Goal: Transaction & Acquisition: Purchase product/service

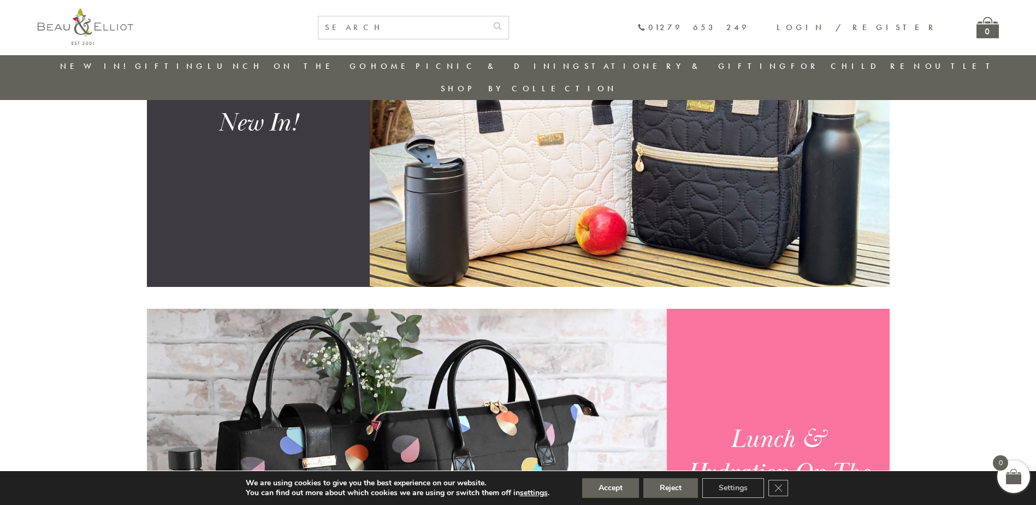
scroll to position [414, 0]
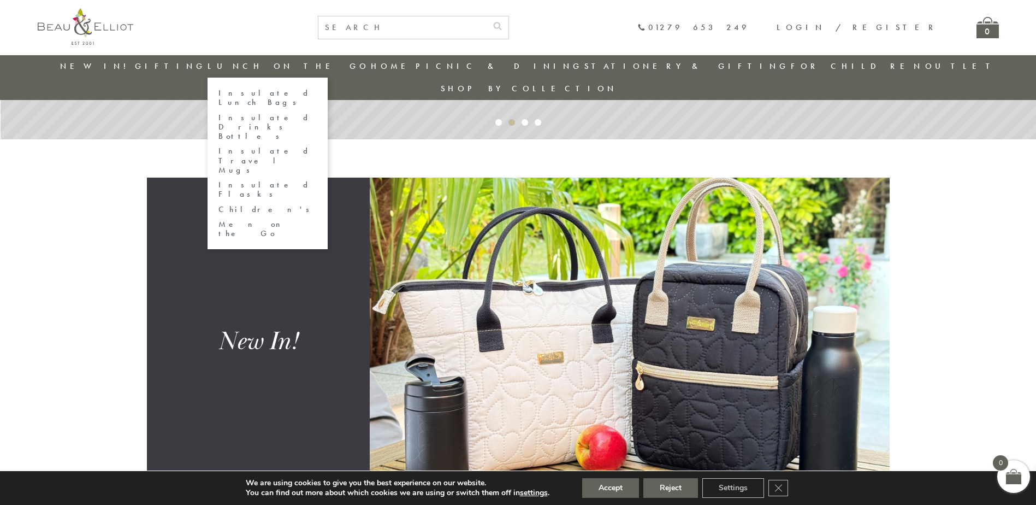
click at [271, 91] on link "Insulated Lunch Bags" at bounding box center [267, 97] width 98 height 19
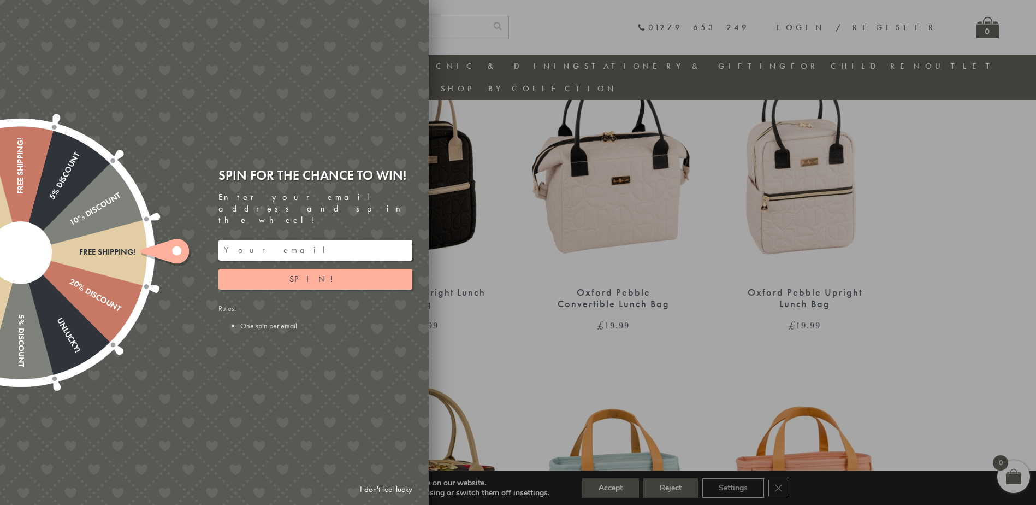
scroll to position [741, 0]
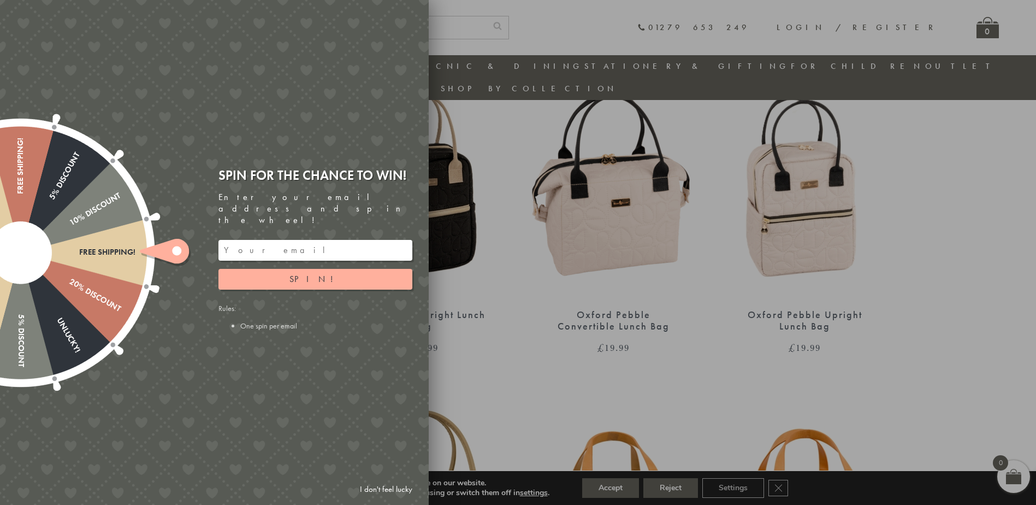
click at [326, 240] on input "email" at bounding box center [315, 250] width 194 height 21
click at [303, 269] on button "Spin!" at bounding box center [315, 279] width 194 height 21
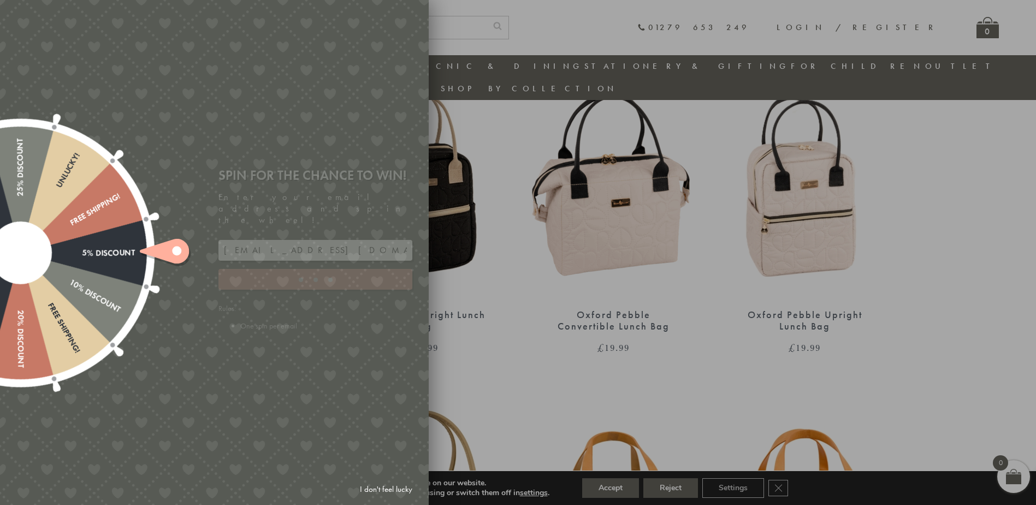
type input "GHM9BH6T"
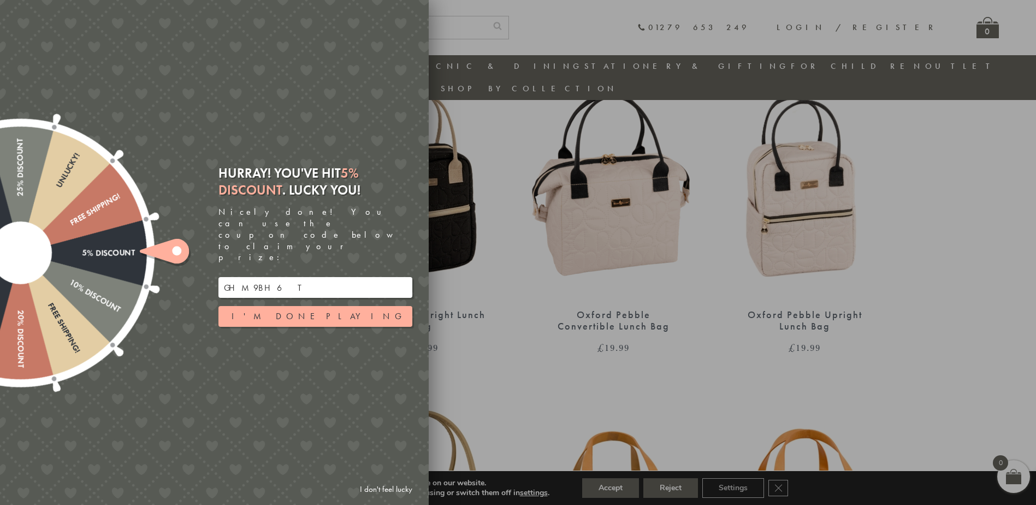
drag, startPoint x: 279, startPoint y: 269, endPoint x: 220, endPoint y: 267, distance: 59.6
click at [220, 277] on input "GHM9BH6T" at bounding box center [315, 287] width 194 height 21
click at [279, 306] on button "I'm done playing" at bounding box center [315, 316] width 194 height 21
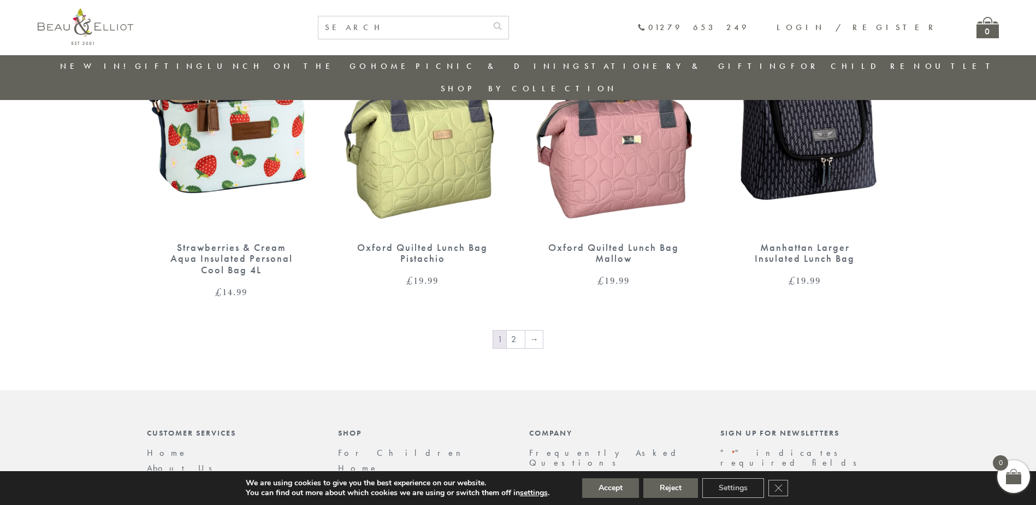
scroll to position [1833, 0]
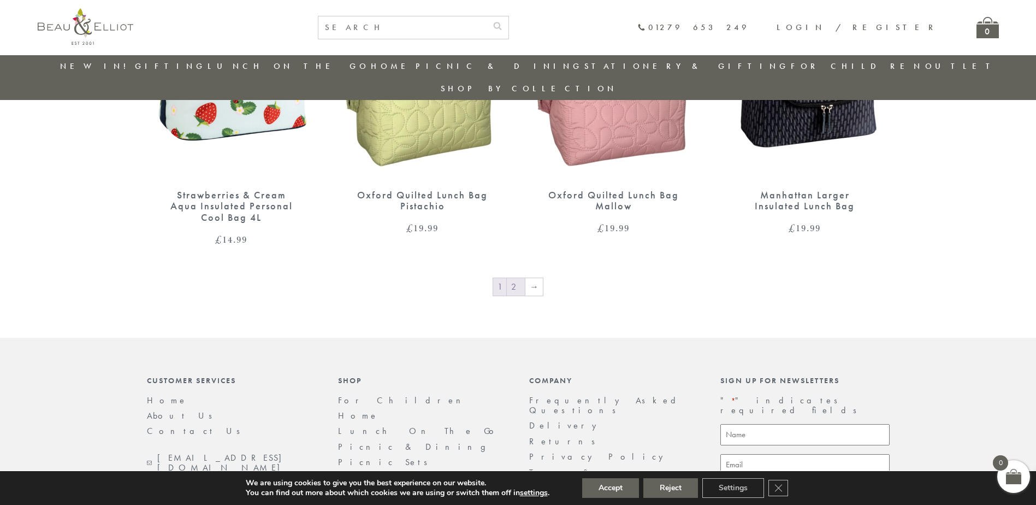
click at [517, 278] on link "2" at bounding box center [516, 286] width 18 height 17
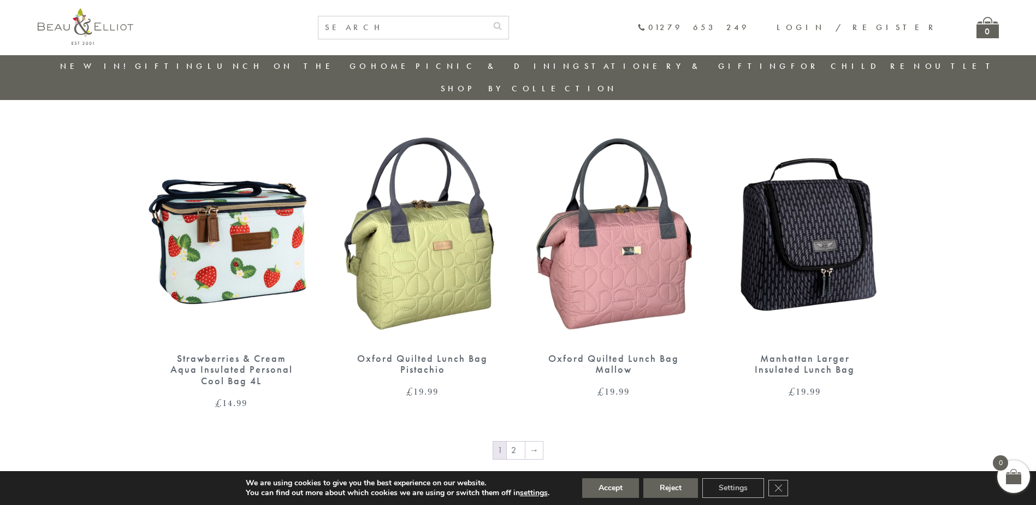
scroll to position [1670, 0]
click at [423, 254] on img at bounding box center [422, 233] width 169 height 218
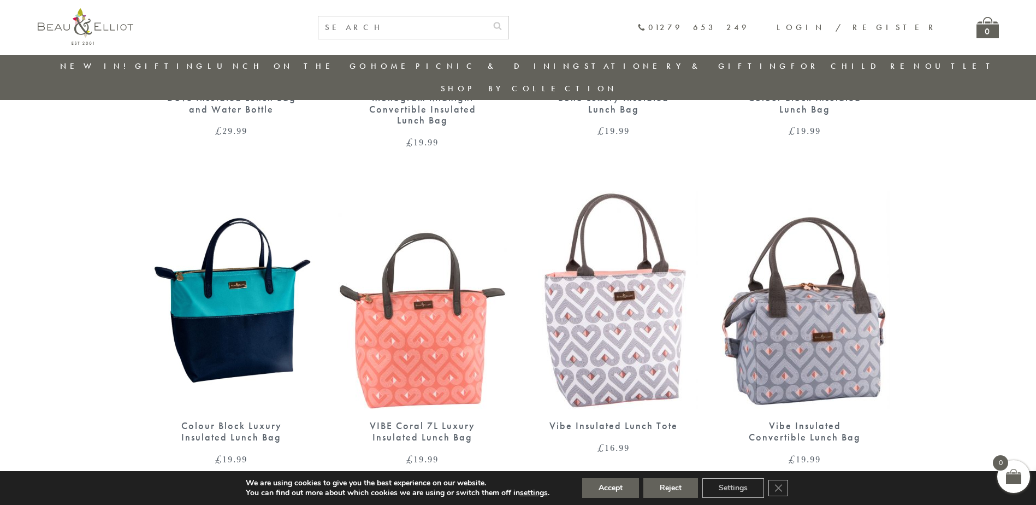
scroll to position [1333, 0]
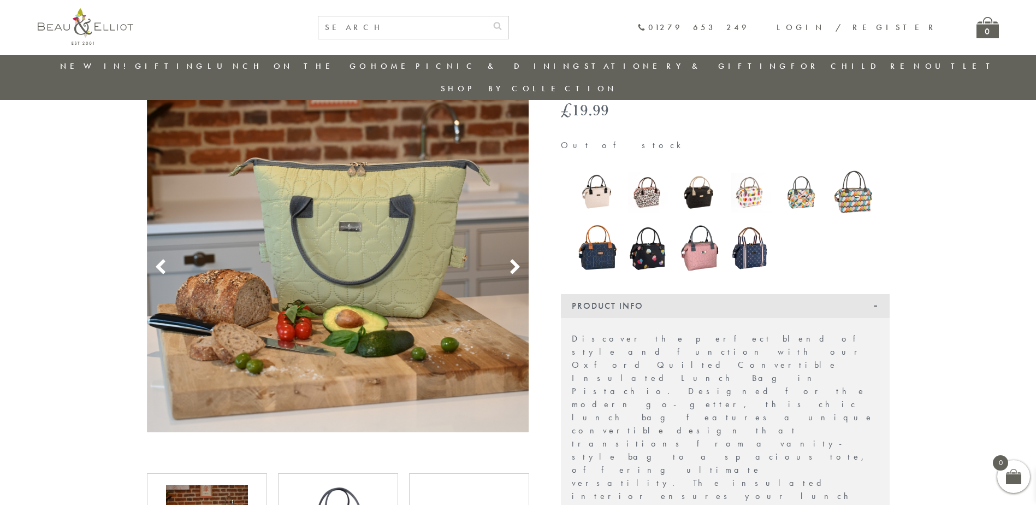
scroll to position [86, 0]
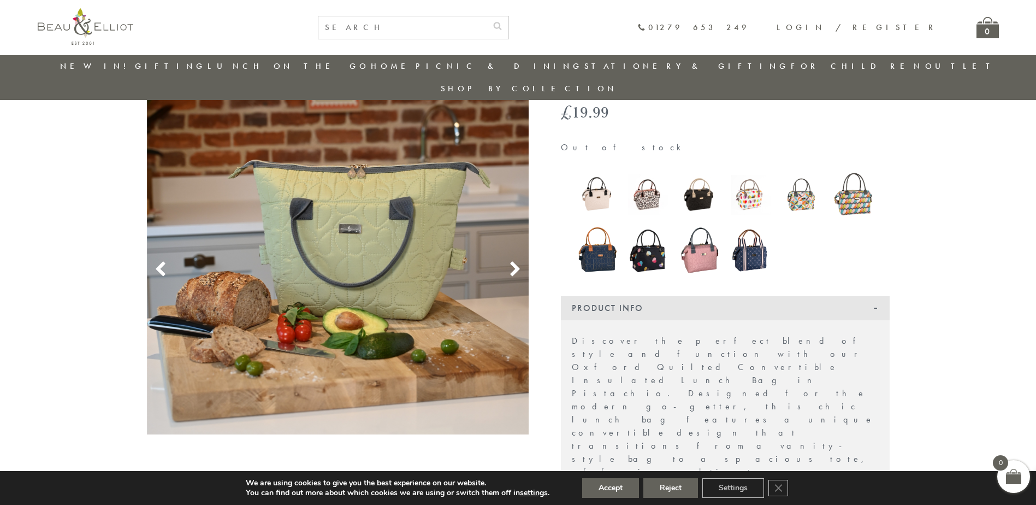
click at [511, 261] on icon at bounding box center [515, 269] width 16 height 16
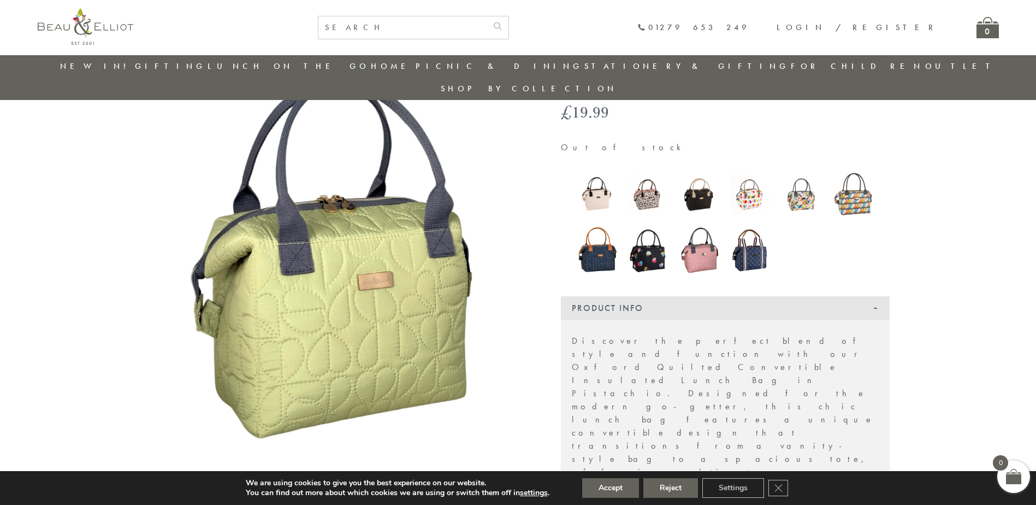
click at [511, 261] on icon at bounding box center [515, 269] width 16 height 16
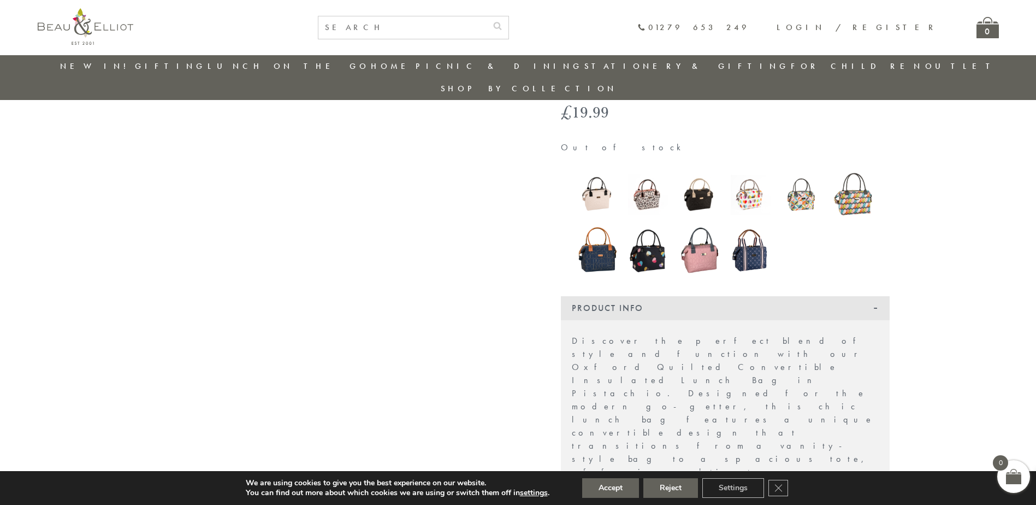
click at [511, 261] on icon at bounding box center [515, 269] width 16 height 16
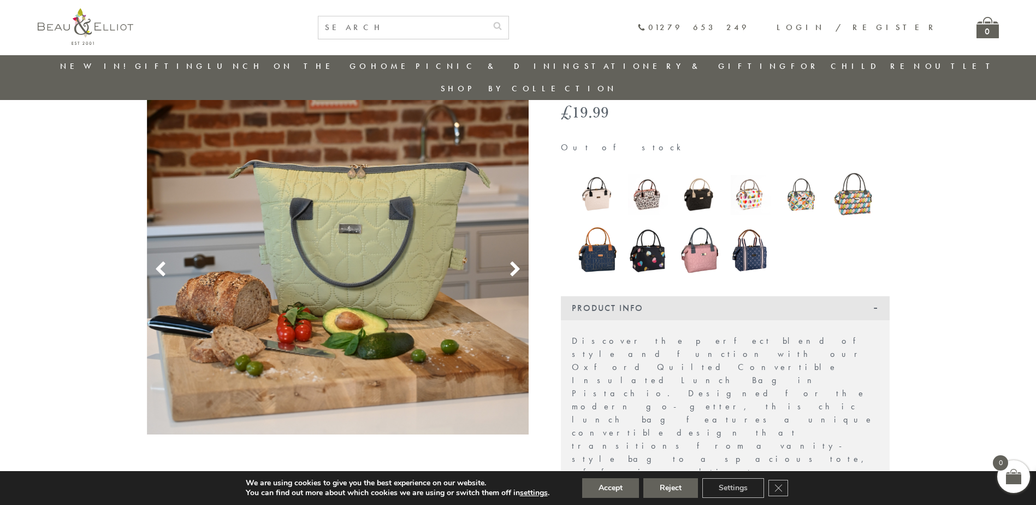
click at [697, 229] on img at bounding box center [699, 250] width 40 height 52
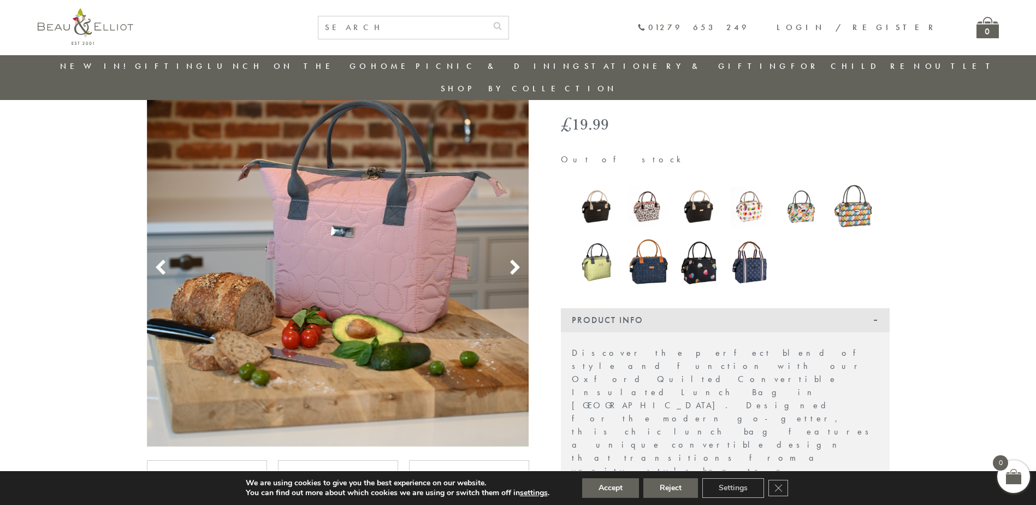
scroll to position [32, 0]
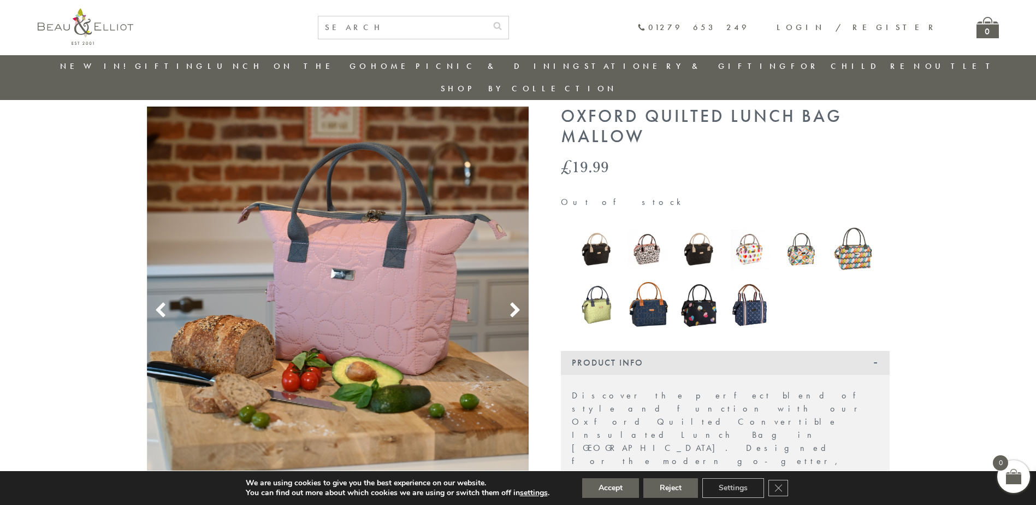
click at [358, 273] on img at bounding box center [338, 298] width 382 height 382
click at [596, 287] on img at bounding box center [597, 304] width 40 height 43
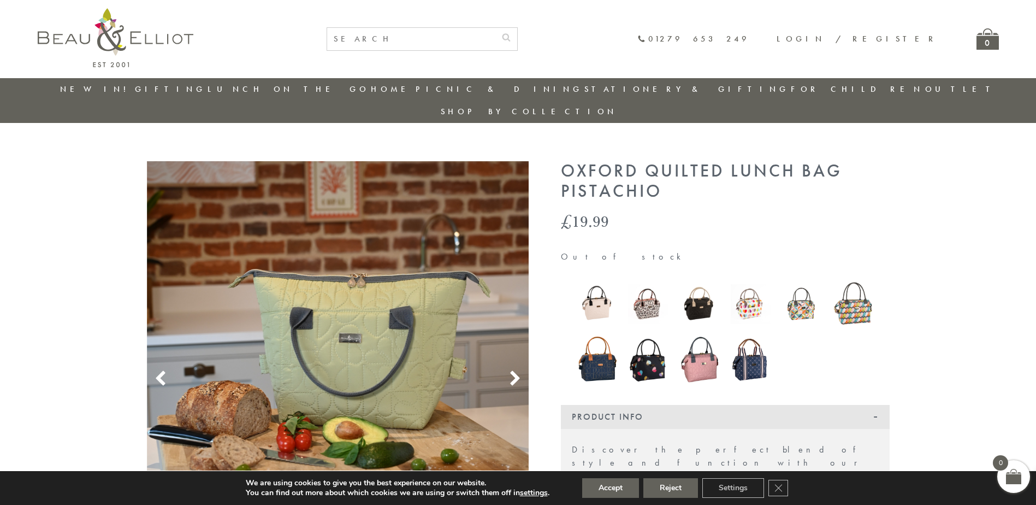
click at [702, 283] on img at bounding box center [699, 303] width 40 height 40
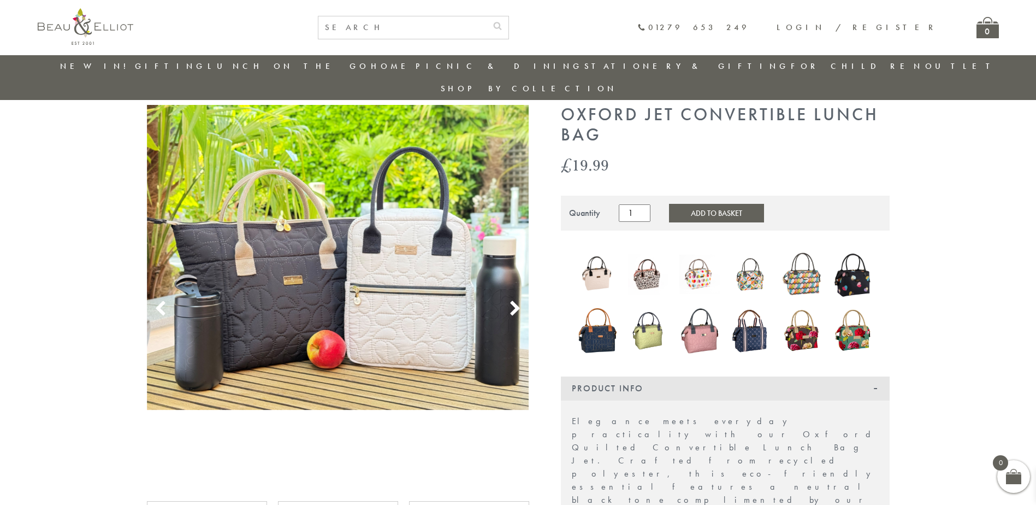
scroll to position [32, 0]
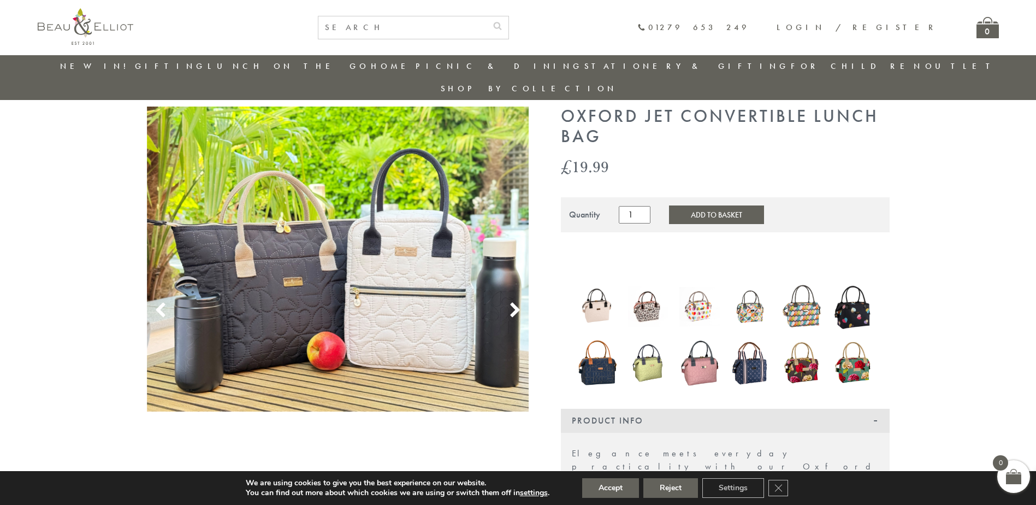
click at [274, 261] on img at bounding box center [338, 259] width 382 height 305
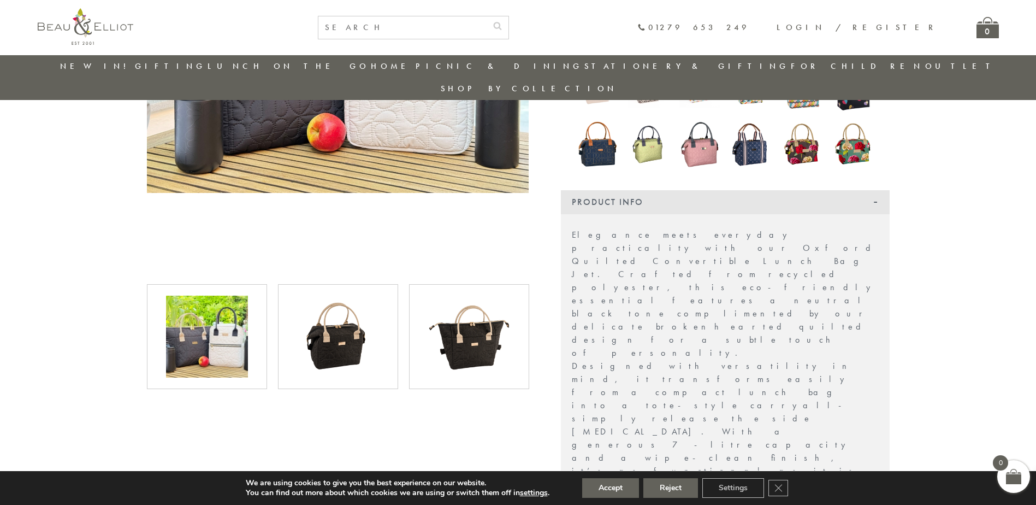
scroll to position [305, 0]
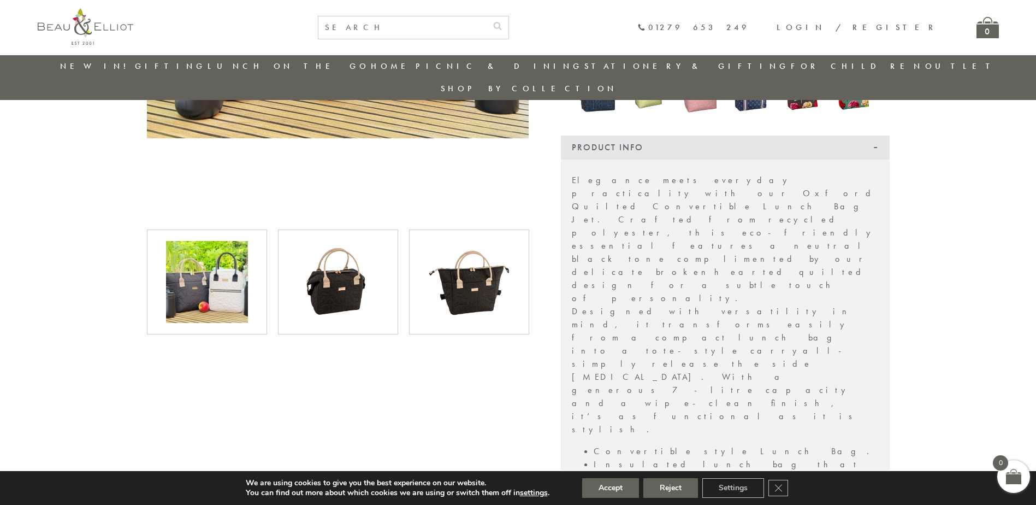
click at [340, 256] on img at bounding box center [338, 282] width 82 height 82
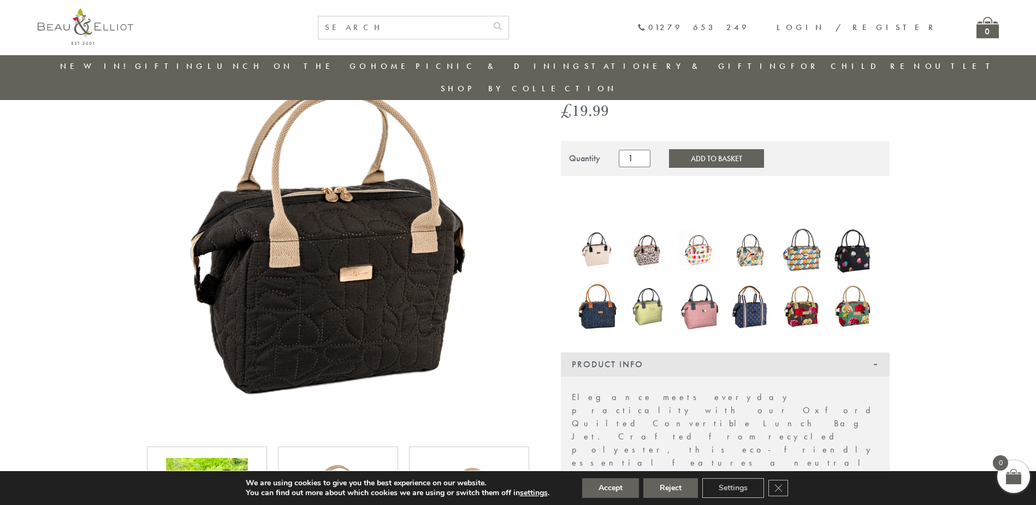
scroll to position [86, 0]
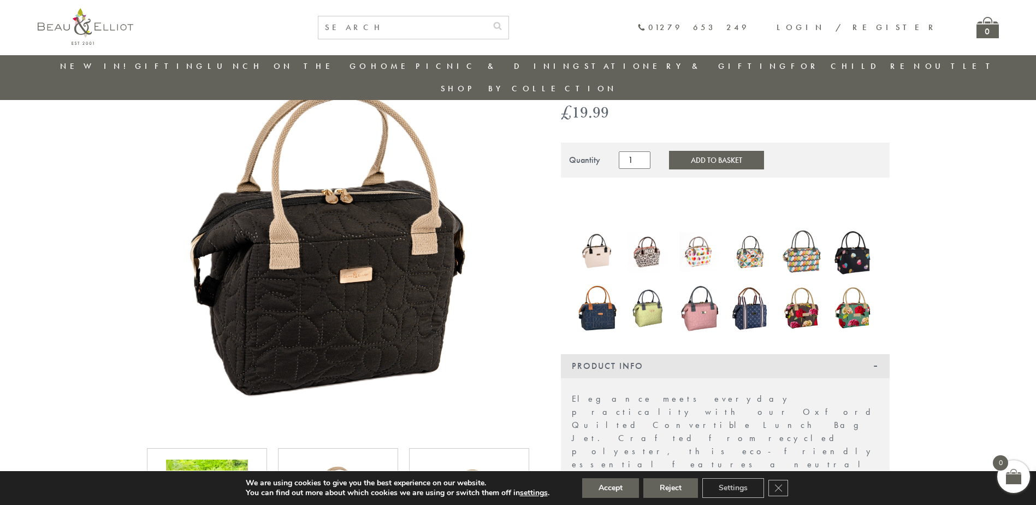
click at [697, 151] on button "Add to Basket" at bounding box center [716, 160] width 95 height 19
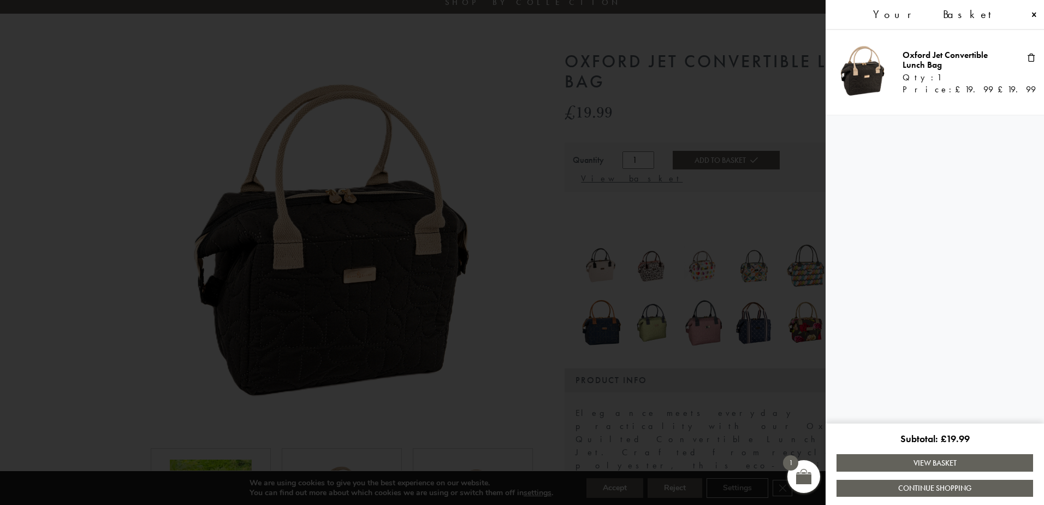
click at [513, 109] on span at bounding box center [522, 252] width 1044 height 505
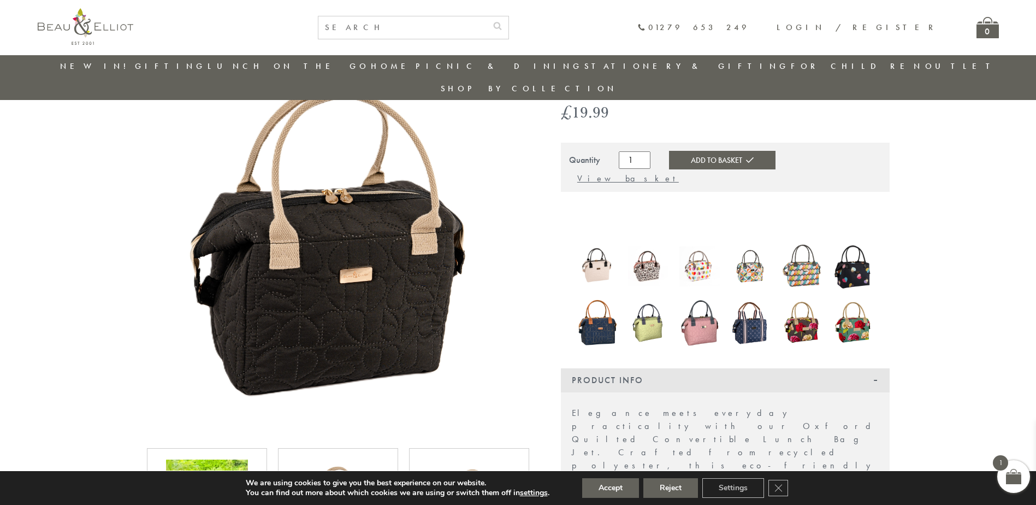
click at [343, 257] on img at bounding box center [338, 243] width 382 height 382
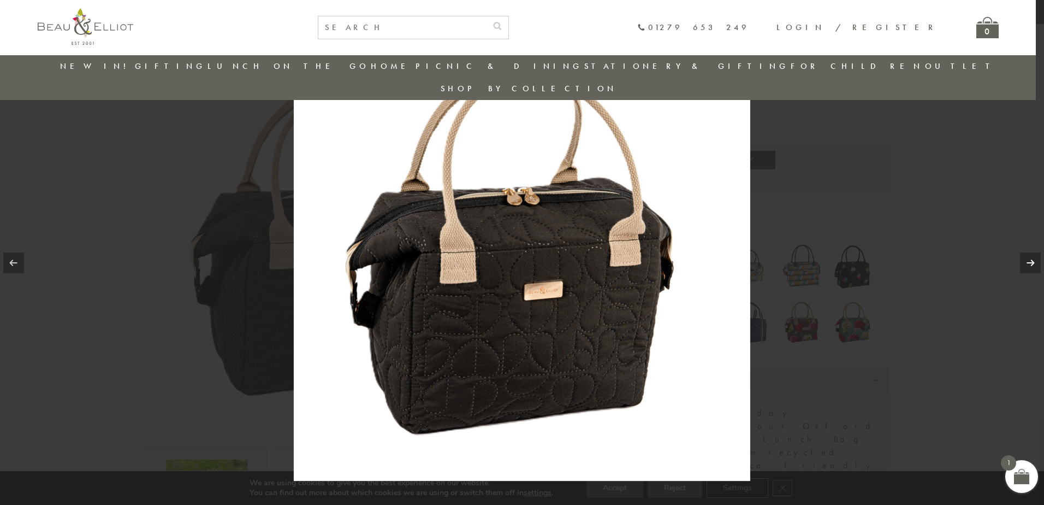
click at [1027, 264] on link at bounding box center [1030, 262] width 21 height 21
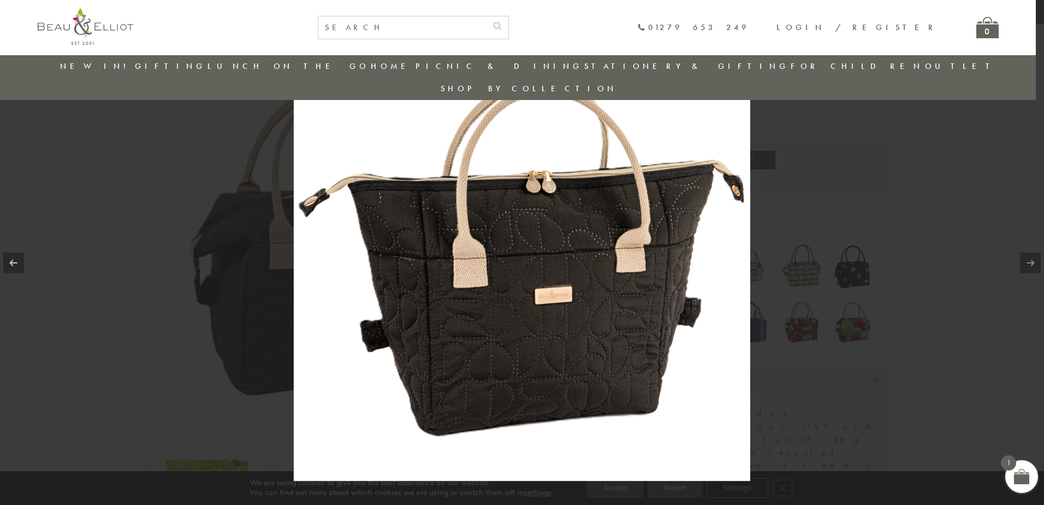
click at [1027, 264] on link at bounding box center [1030, 262] width 21 height 21
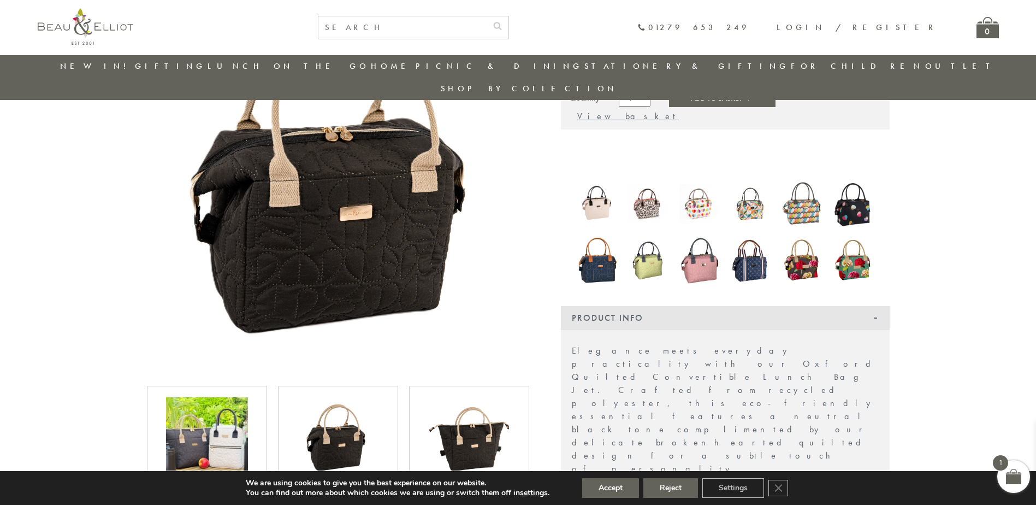
scroll to position [141, 0]
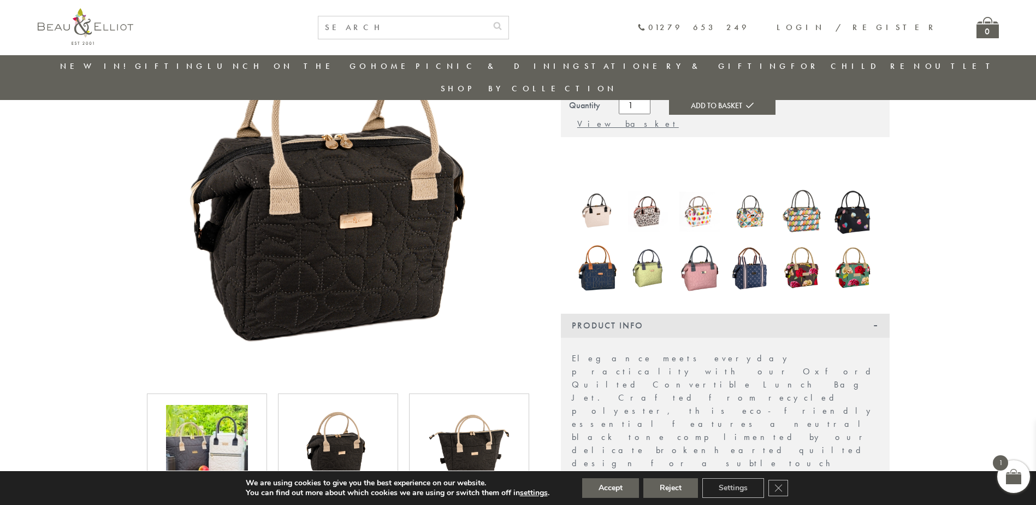
click at [599, 191] on img at bounding box center [597, 211] width 40 height 40
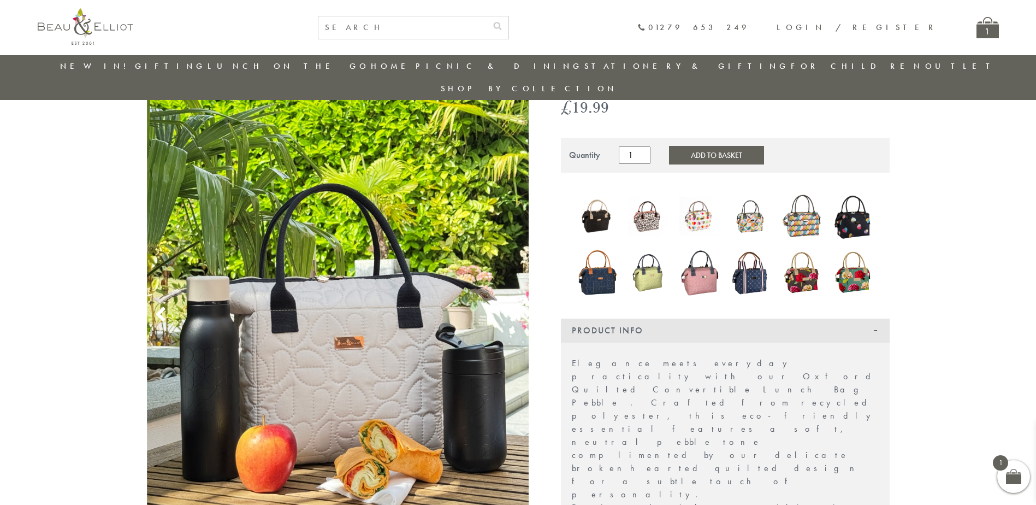
scroll to position [86, 0]
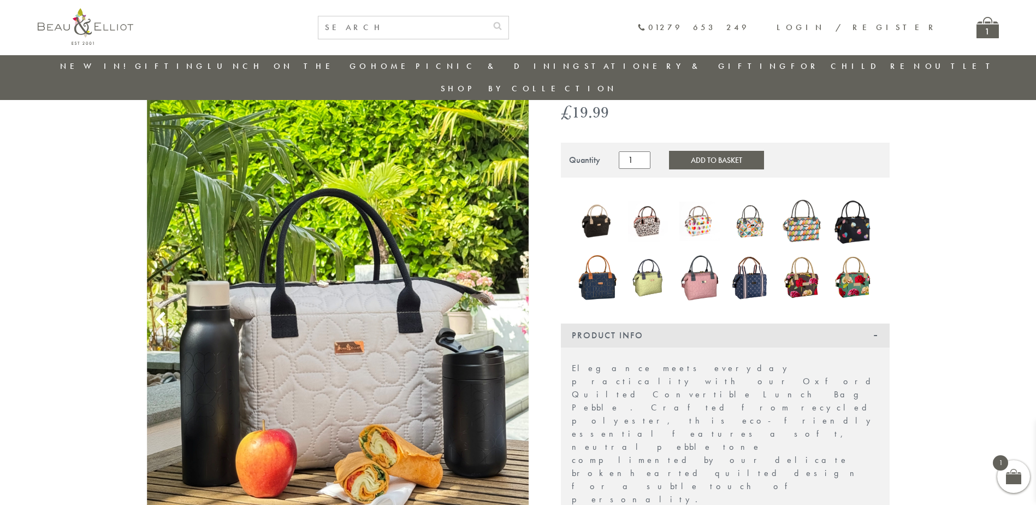
click at [647, 202] on div at bounding box center [648, 222] width 51 height 57
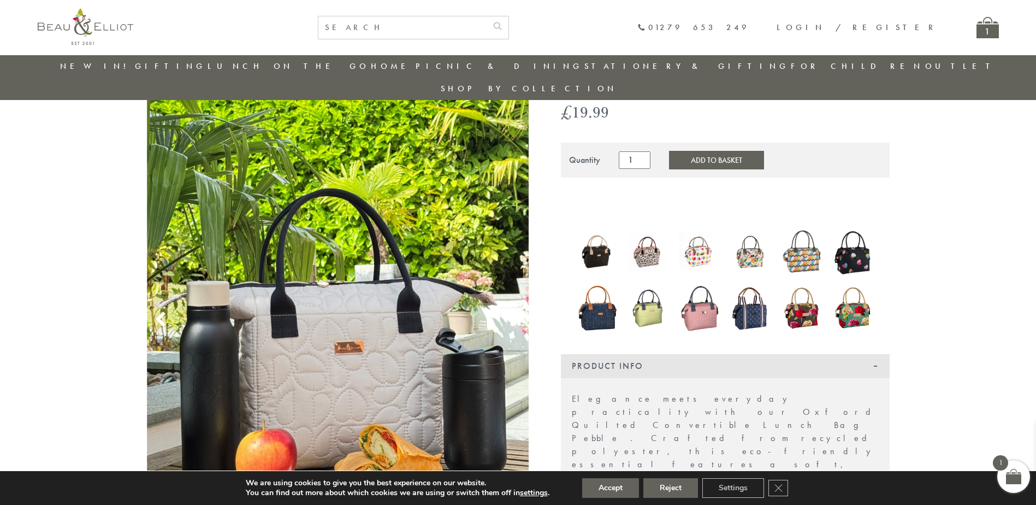
click at [683, 287] on img at bounding box center [699, 308] width 40 height 52
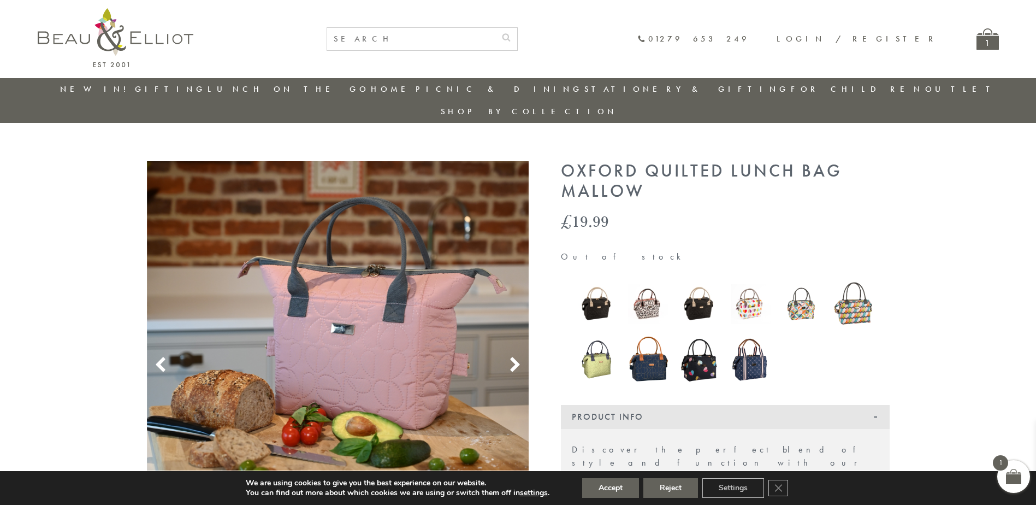
click at [590, 345] on img at bounding box center [597, 359] width 40 height 43
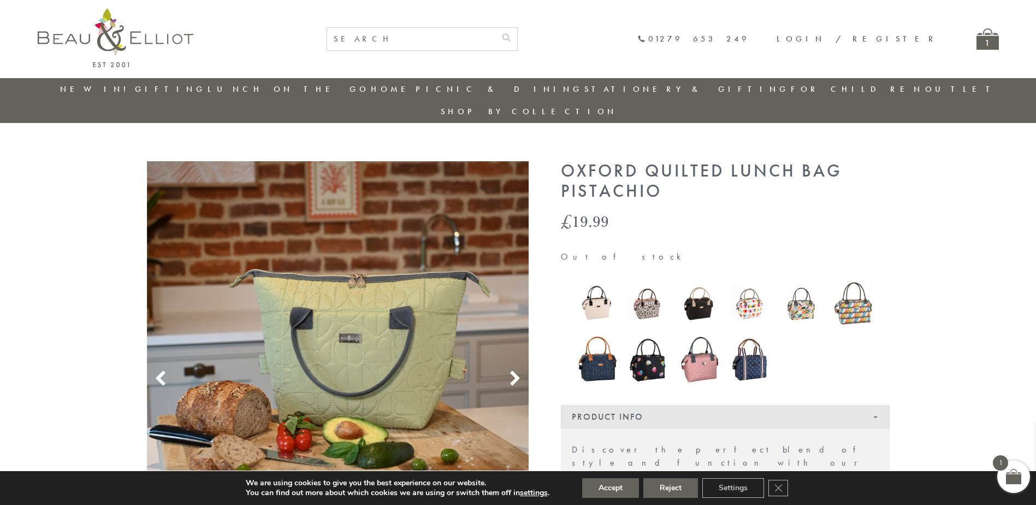
click at [695, 283] on img at bounding box center [699, 303] width 40 height 40
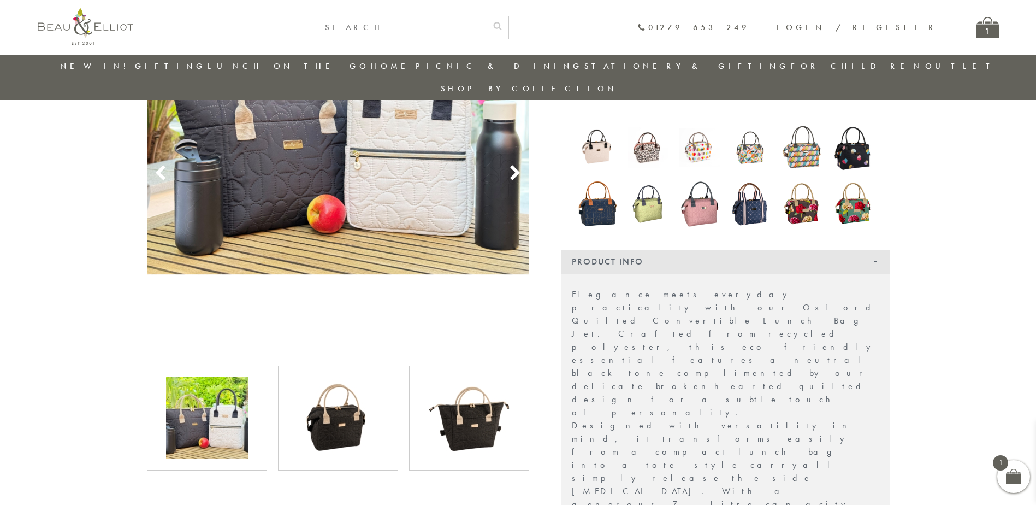
scroll to position [196, 0]
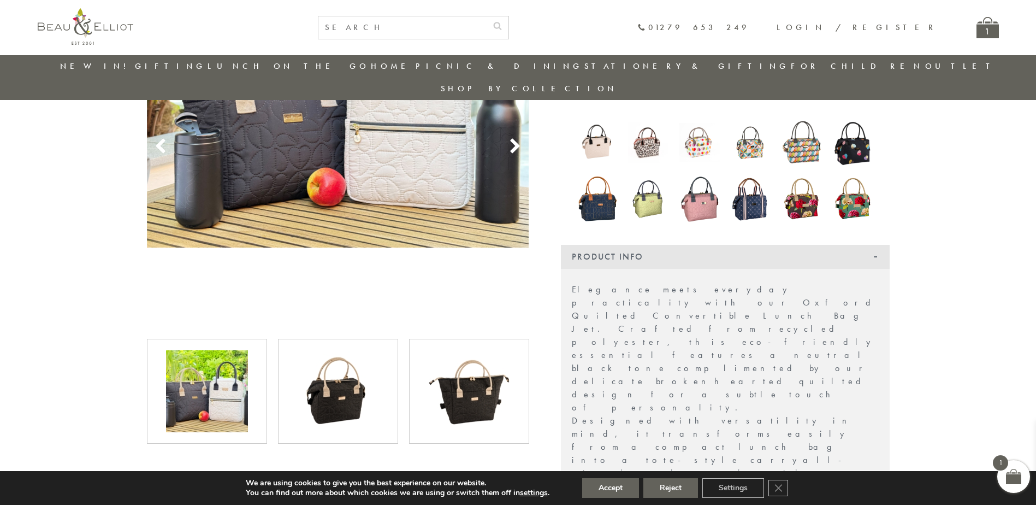
click at [320, 379] on img at bounding box center [338, 391] width 82 height 82
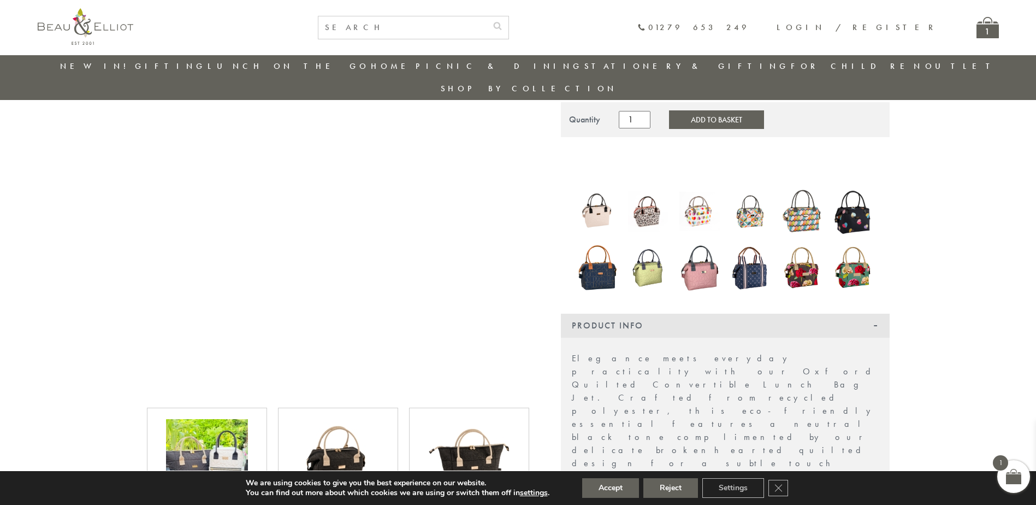
scroll to position [32, 0]
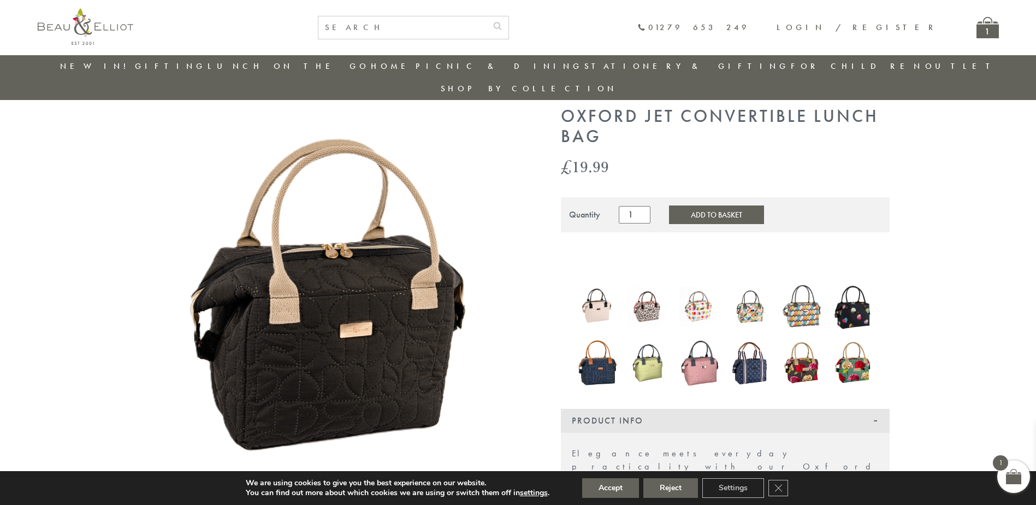
click at [322, 316] on img at bounding box center [338, 298] width 382 height 382
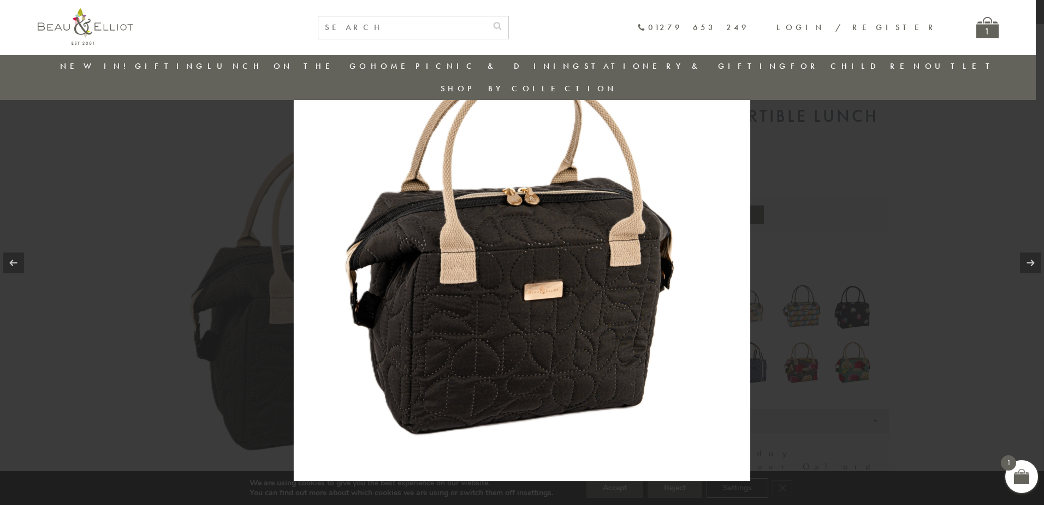
click at [476, 317] on img at bounding box center [522, 252] width 457 height 457
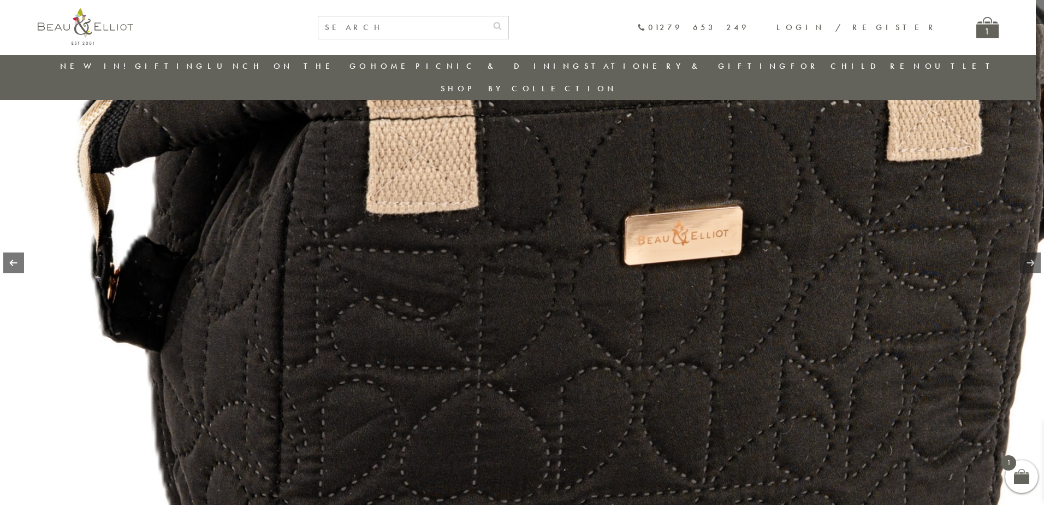
click at [17, 262] on link at bounding box center [13, 262] width 21 height 21
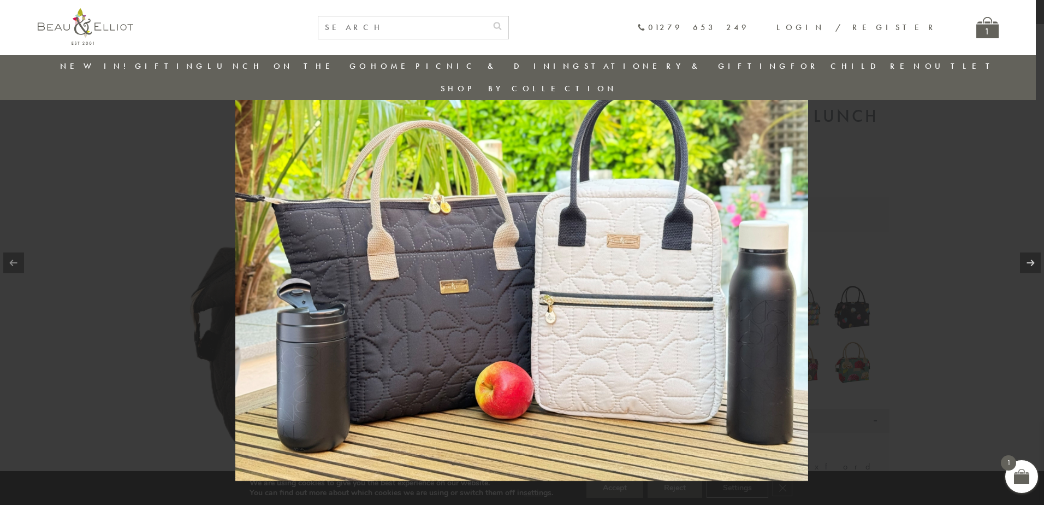
click at [624, 313] on img at bounding box center [521, 252] width 573 height 457
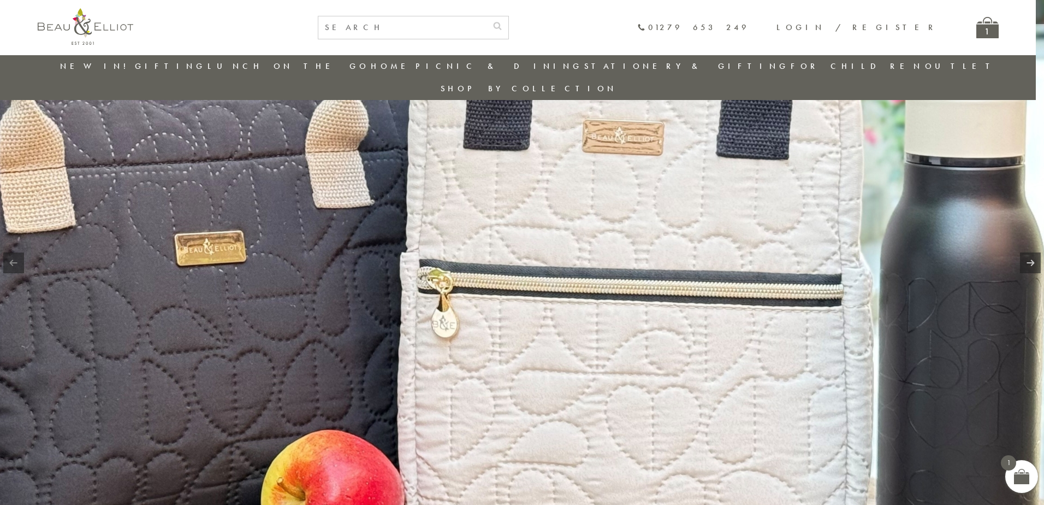
click at [624, 313] on img at bounding box center [375, 165] width 1398 height 1114
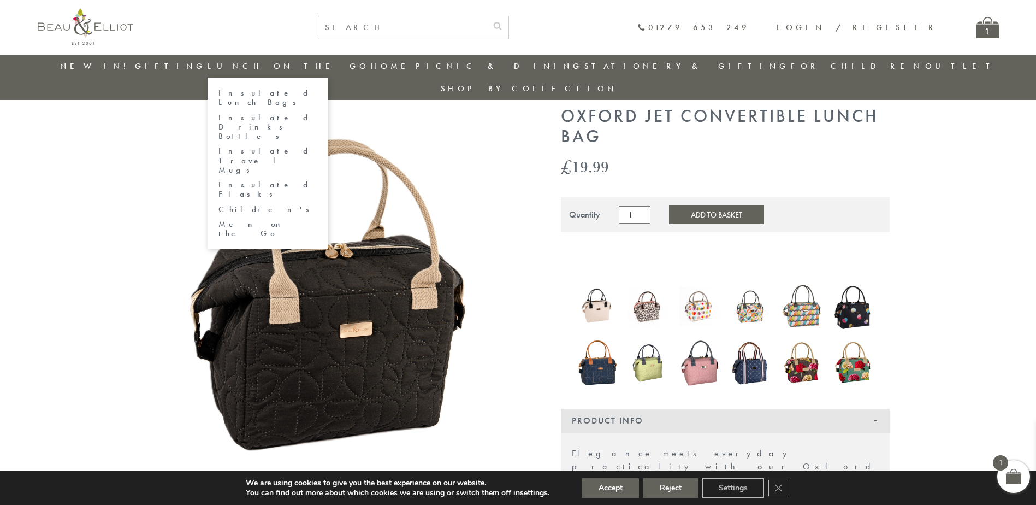
click at [280, 92] on link "Insulated Lunch Bags" at bounding box center [267, 97] width 98 height 19
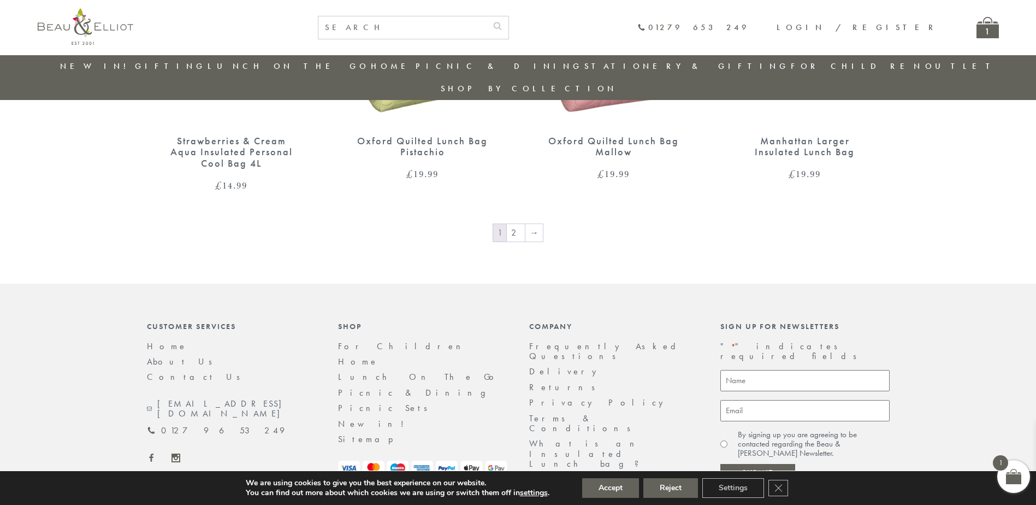
scroll to position [1912, 0]
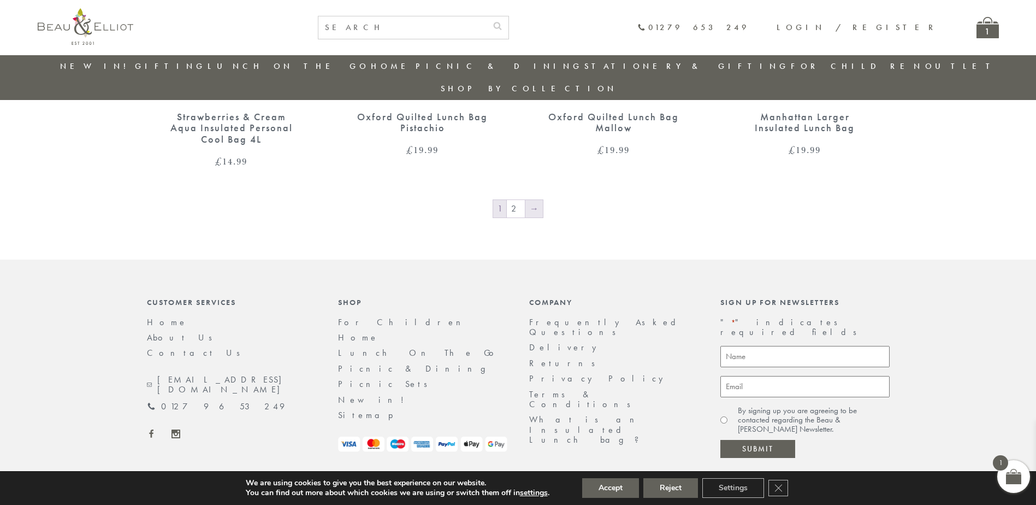
click at [529, 200] on link "→" at bounding box center [533, 208] width 17 height 17
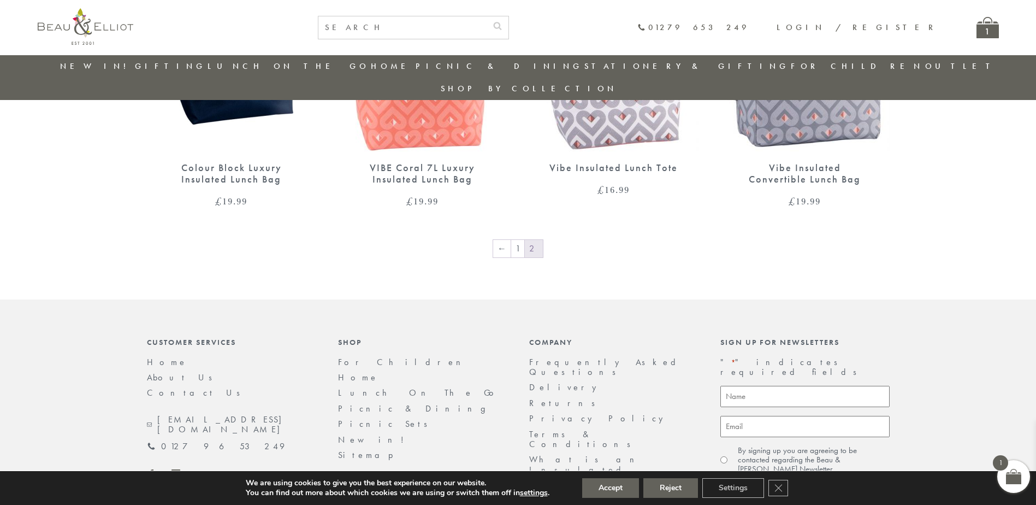
scroll to position [1606, 0]
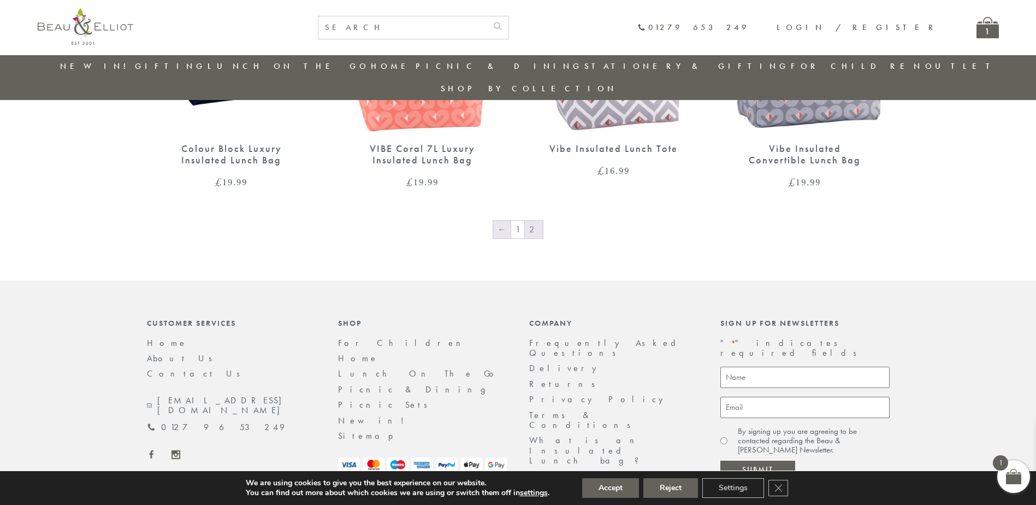
click at [506, 221] on link "←" at bounding box center [501, 229] width 17 height 17
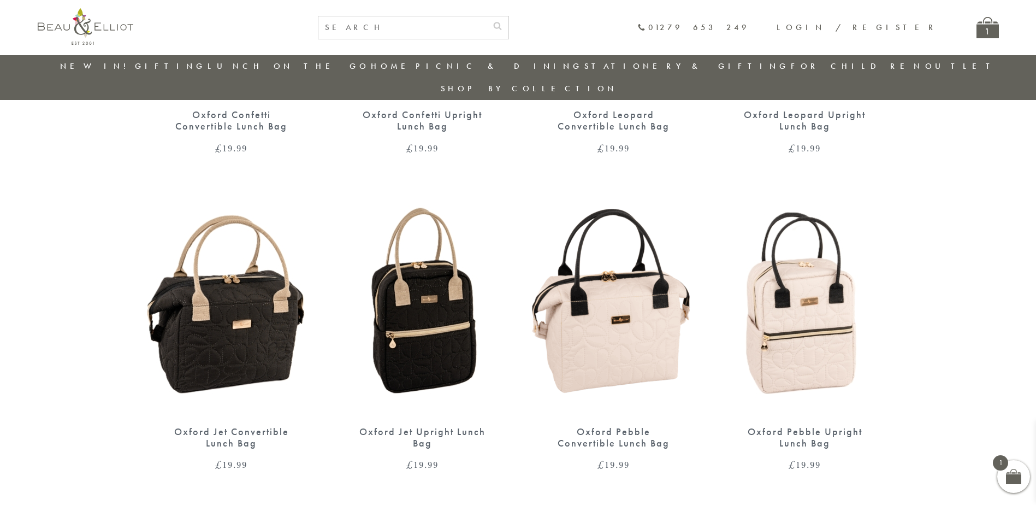
scroll to position [742, 0]
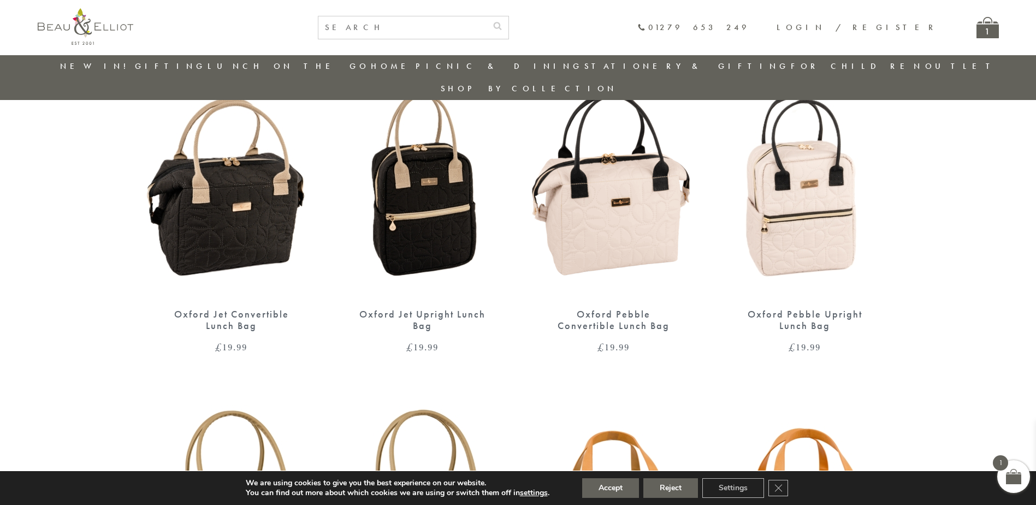
click at [230, 211] on img at bounding box center [231, 188] width 169 height 218
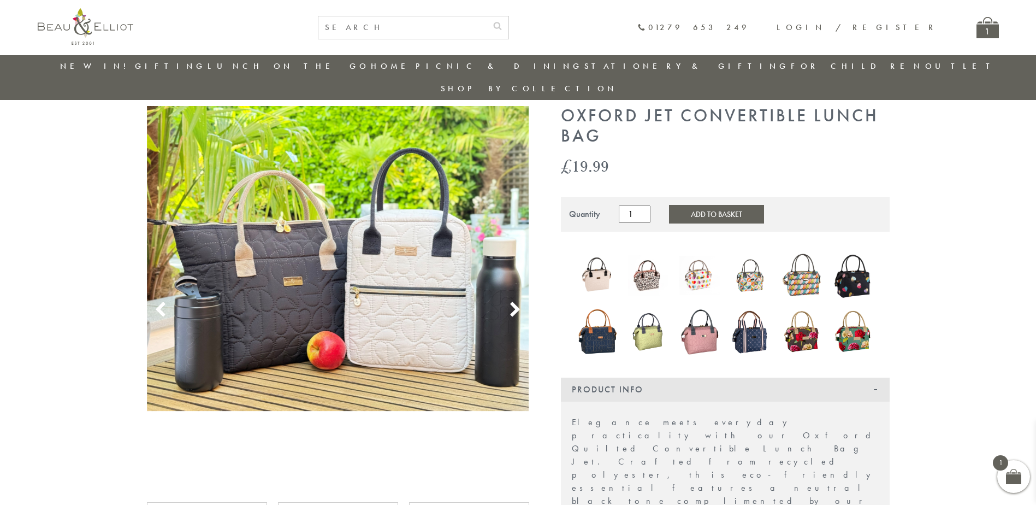
scroll to position [32, 0]
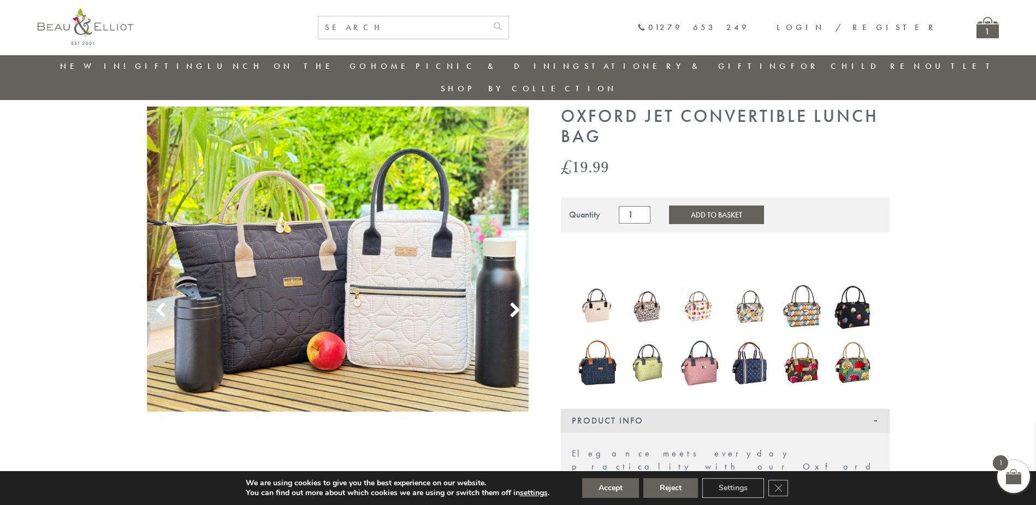
click at [975, 30] on div "01279 653 249 Login / Register 1" at bounding box center [571, 27] width 855 height 23
click at [981, 30] on div "1" at bounding box center [988, 27] width 22 height 21
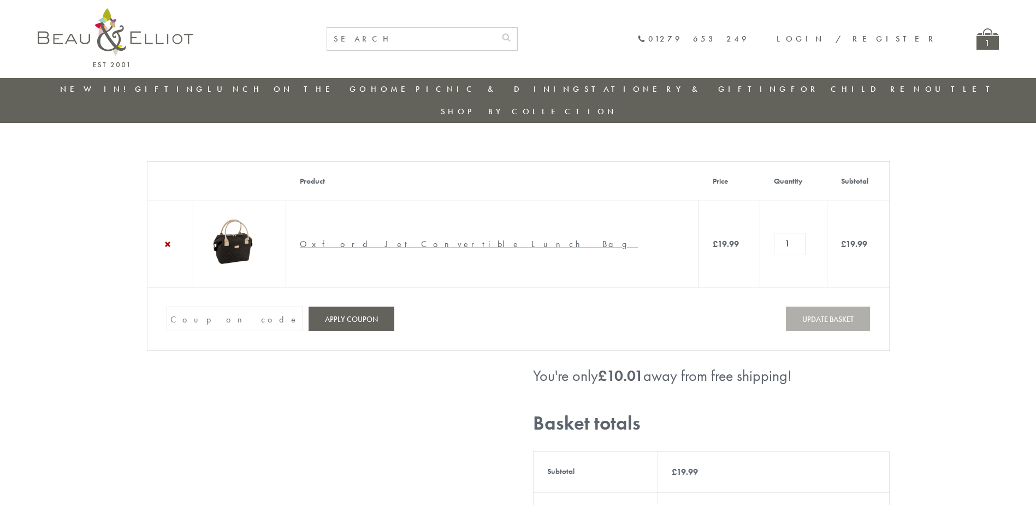
click at [218, 306] on input "Coupon:" at bounding box center [235, 318] width 137 height 25
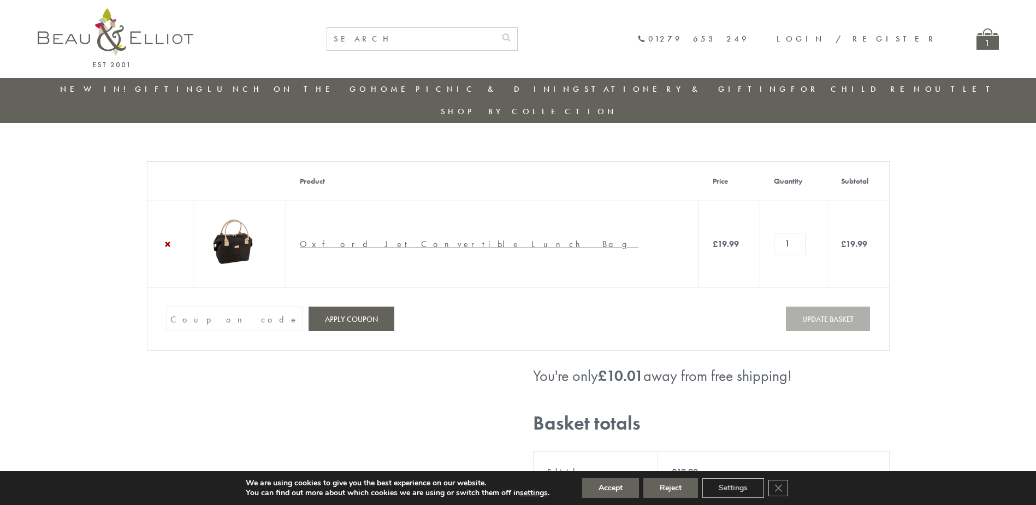
paste input "GHM9BH6T"
type input "GHM9BH6T"
click at [364, 306] on button "Apply coupon" at bounding box center [352, 318] width 86 height 25
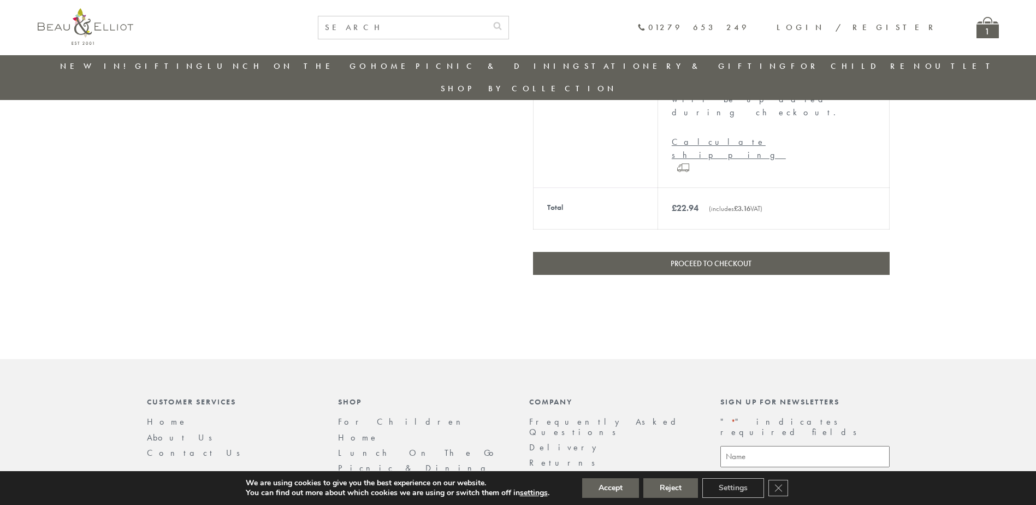
scroll to position [185, 0]
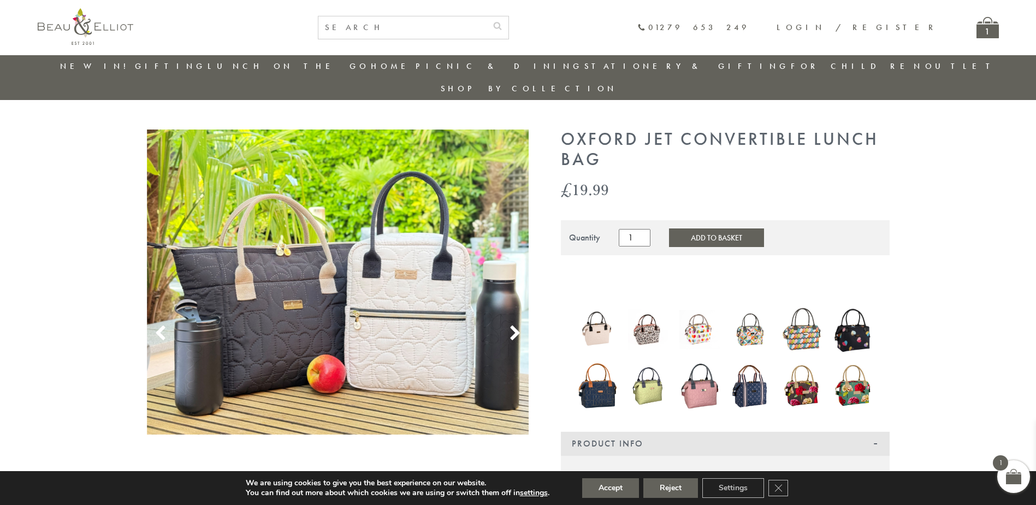
click at [991, 32] on div "1" at bounding box center [988, 27] width 22 height 21
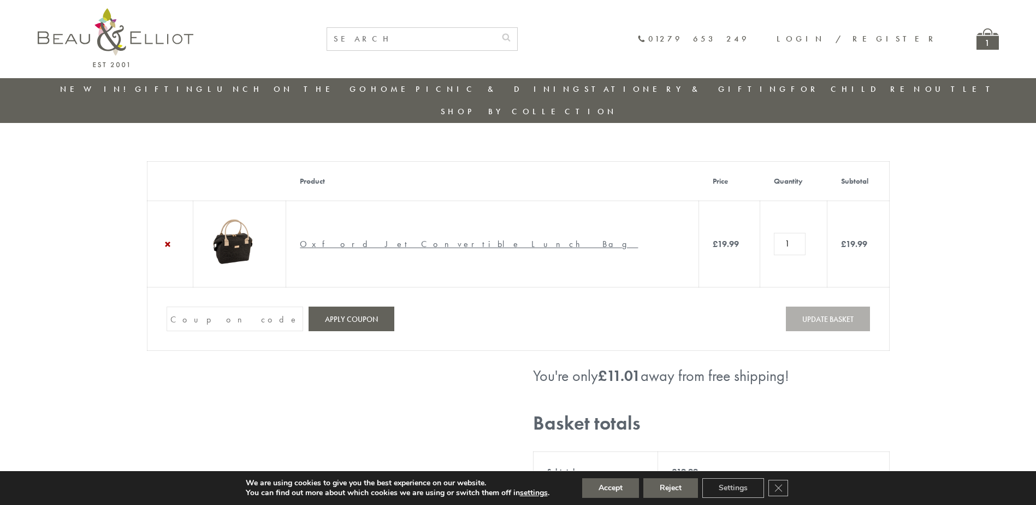
click at [207, 306] on input "Coupon:" at bounding box center [235, 318] width 137 height 25
paste input "82N8758V"
type input "82N8758V"
click at [359, 306] on button "Apply coupon" at bounding box center [352, 318] width 86 height 25
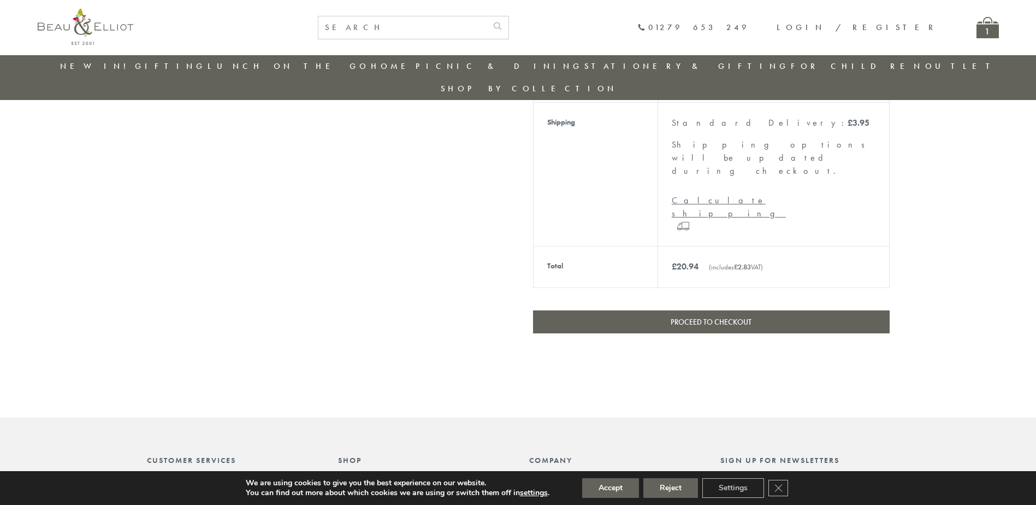
scroll to position [458, 0]
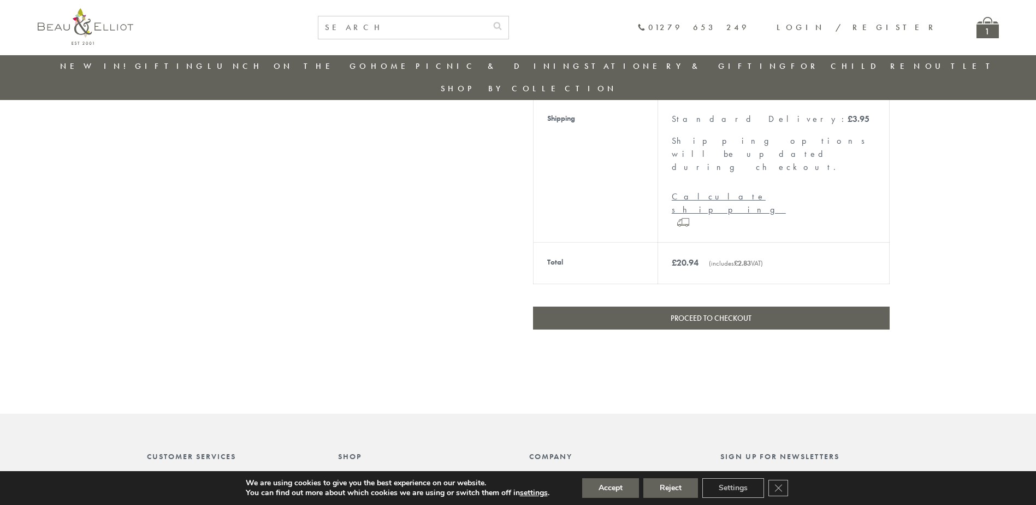
click at [734, 306] on link "Proceed to checkout" at bounding box center [711, 317] width 357 height 23
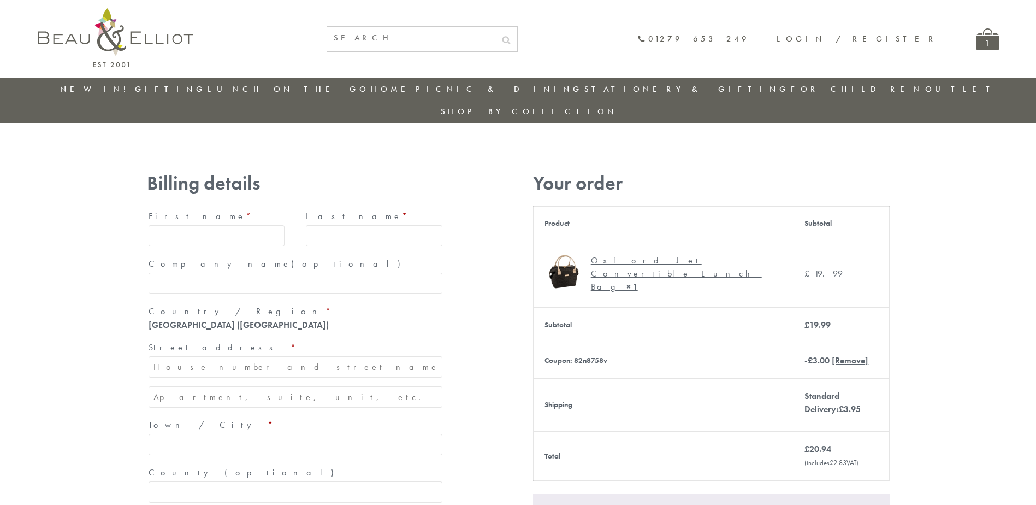
click at [199, 225] on input "First name *" at bounding box center [217, 235] width 137 height 21
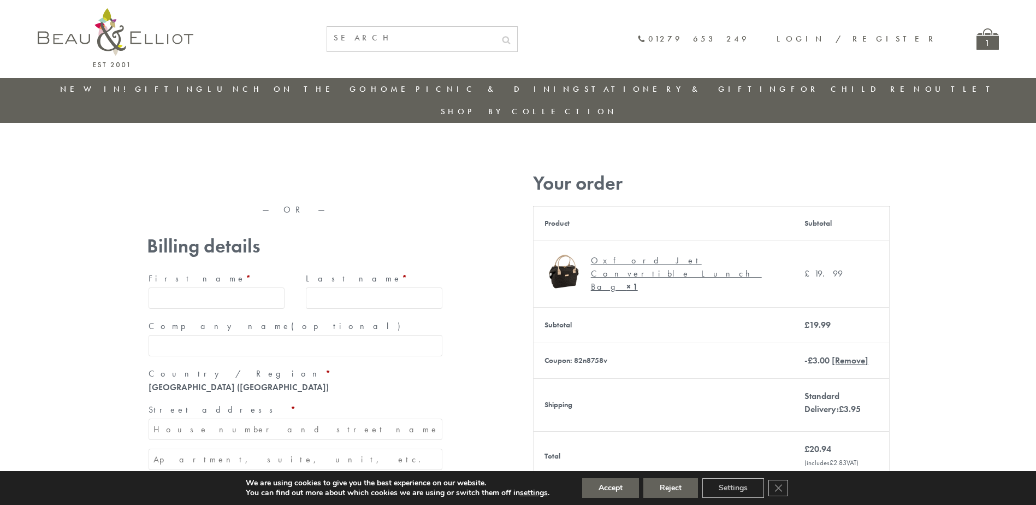
type input "Sally"
type input "Mutch"
type input "MCCARTNEYS LLP"
type input "Coopers Cottage"
type input "Sandlin"
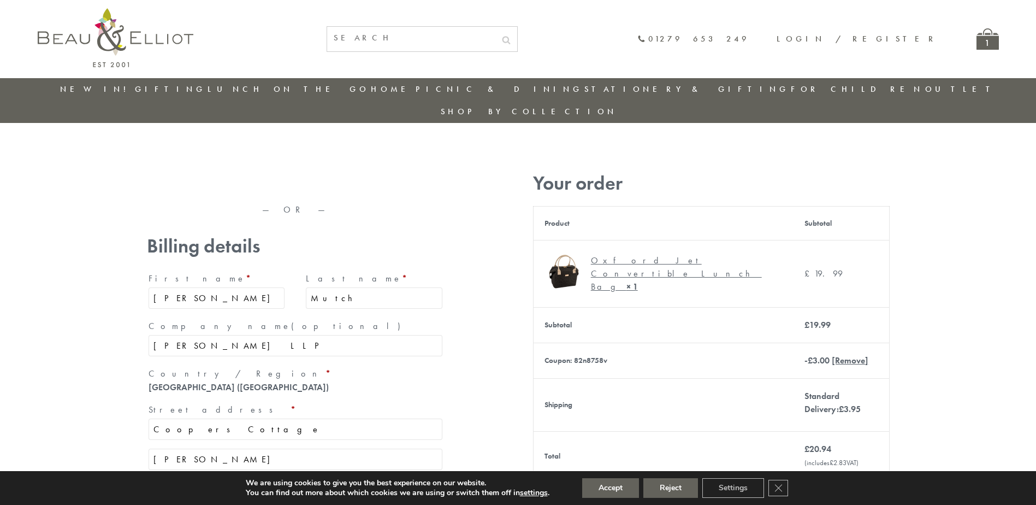
type input "Leigh Sinton, Malvern"
type input "Malvern"
type input "WR13 5DN"
type input "+447956767072"
type input "smutch999@btinternet.com"
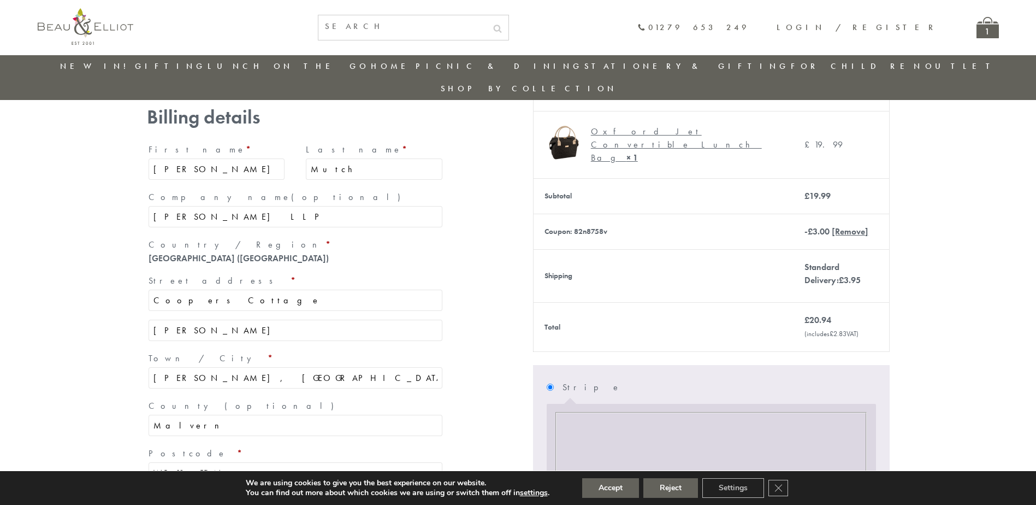
scroll to position [108, 0]
drag, startPoint x: 222, startPoint y: 187, endPoint x: 0, endPoint y: 172, distance: 222.8
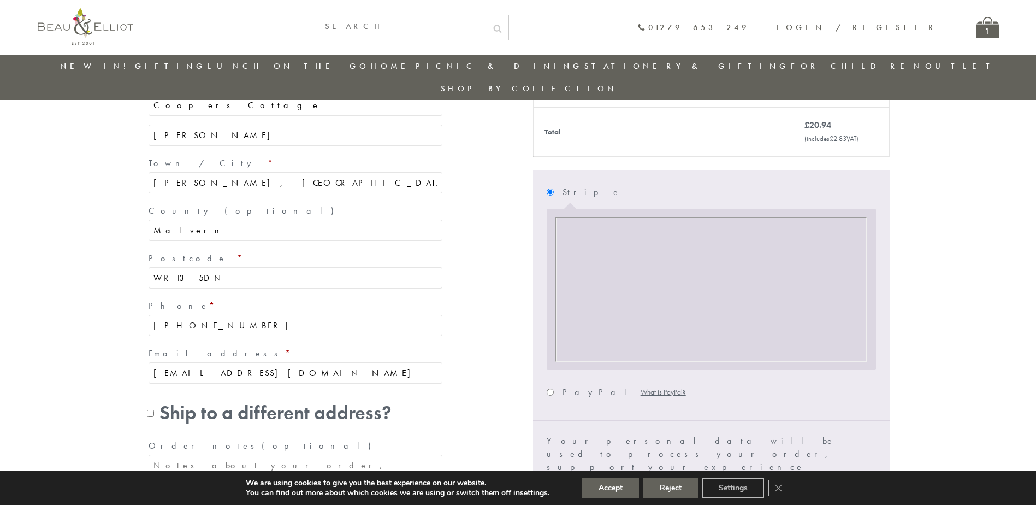
scroll to position [359, 0]
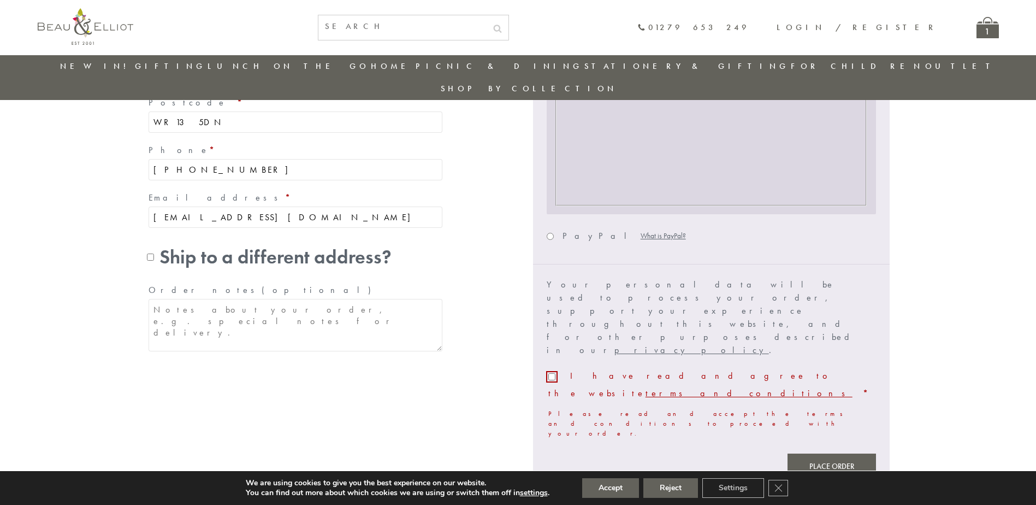
scroll to position [553, 0]
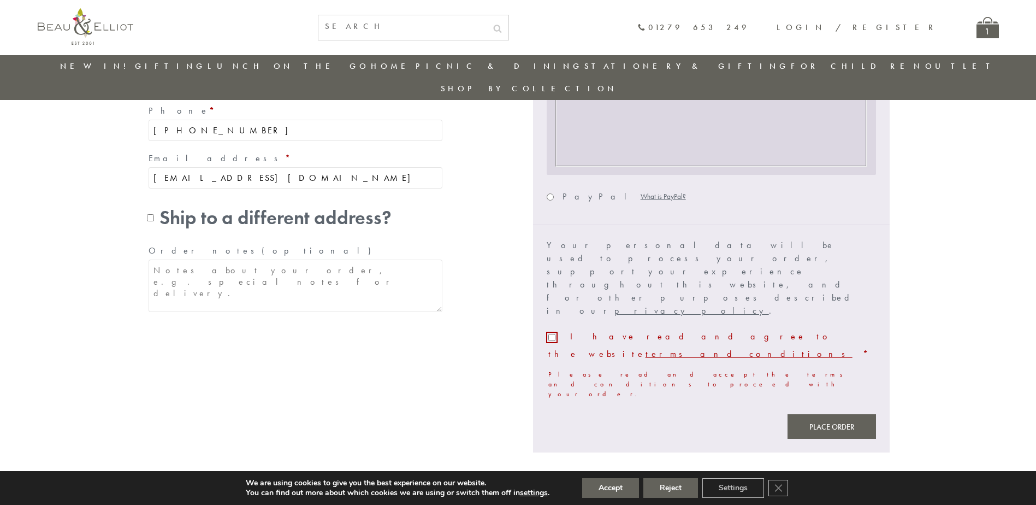
click at [549, 334] on input "I have read and agree to the website terms and conditions *" at bounding box center [551, 337] width 7 height 7
checkbox input "true"
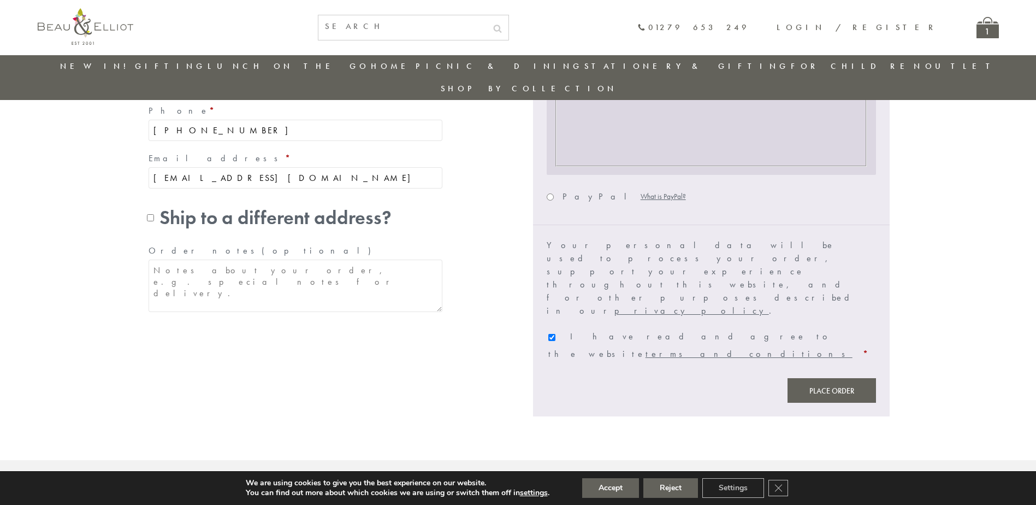
click at [846, 378] on button "Place order" at bounding box center [832, 390] width 88 height 25
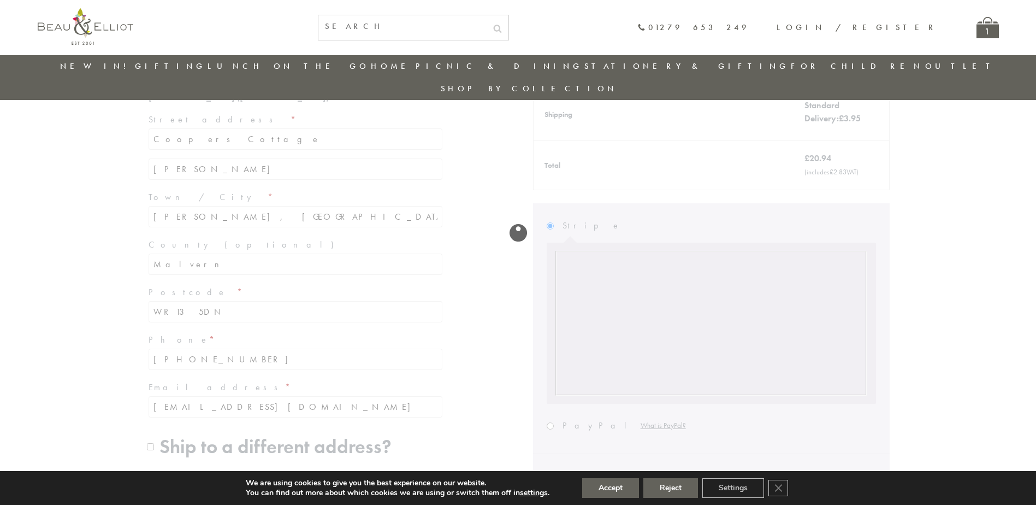
scroll to position [280, 0]
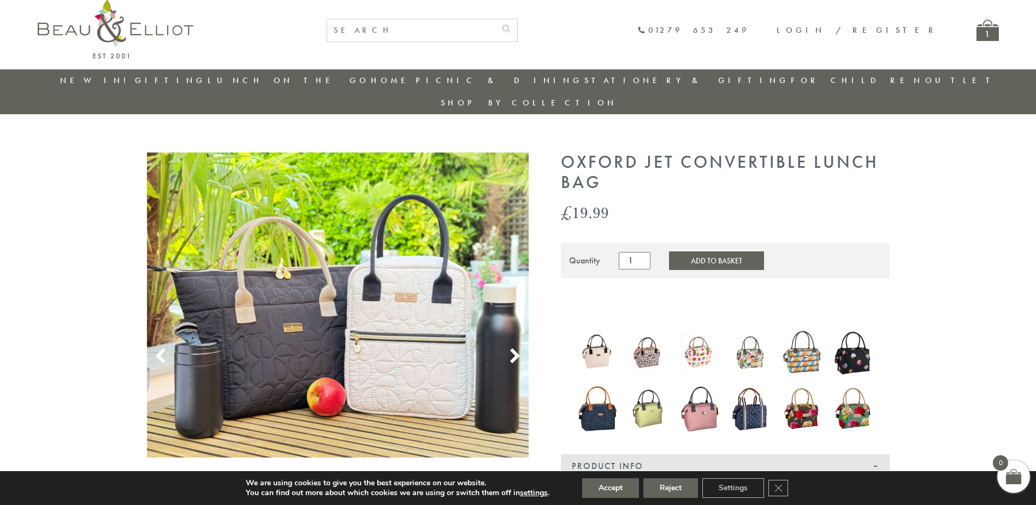
click at [687, 251] on button "Add to Basket" at bounding box center [716, 260] width 95 height 19
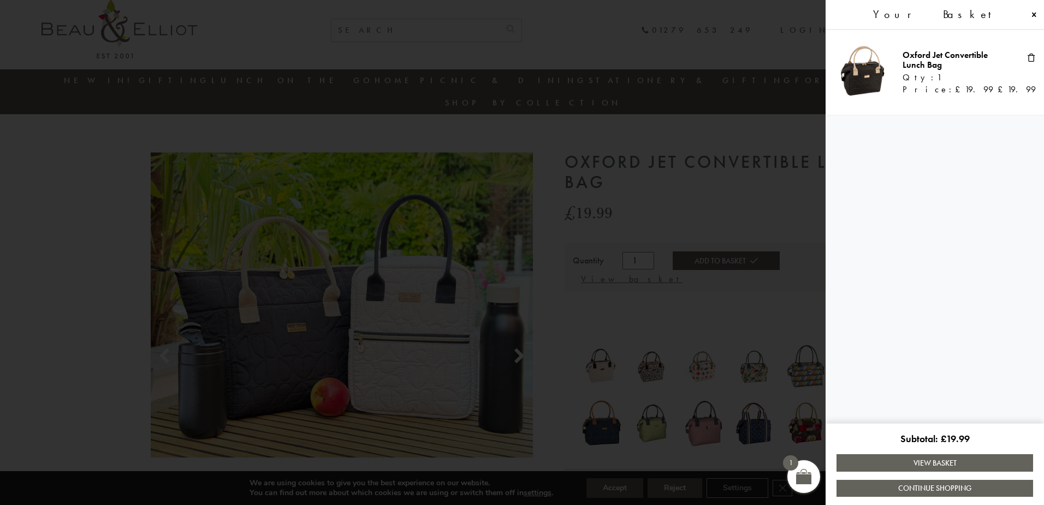
click at [874, 80] on img at bounding box center [864, 71] width 61 height 61
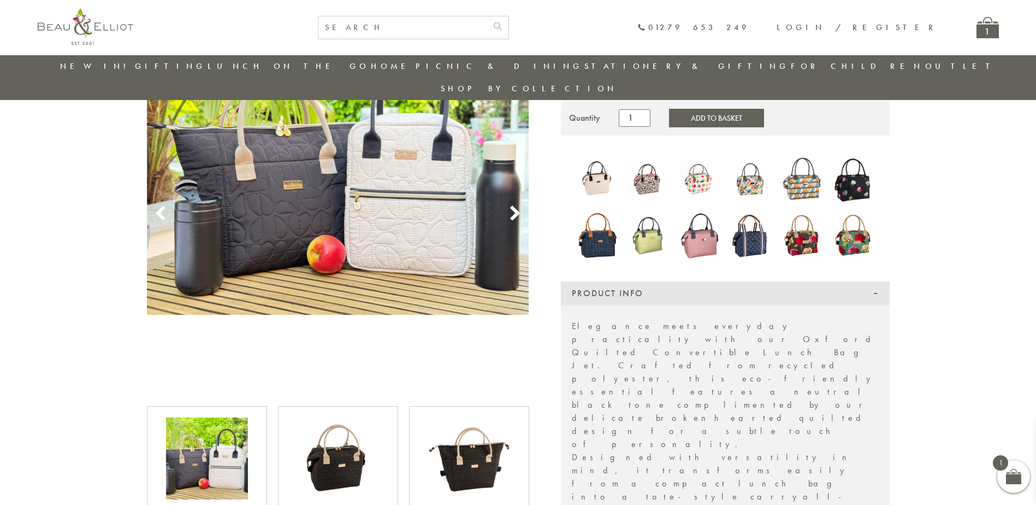
scroll to position [196, 0]
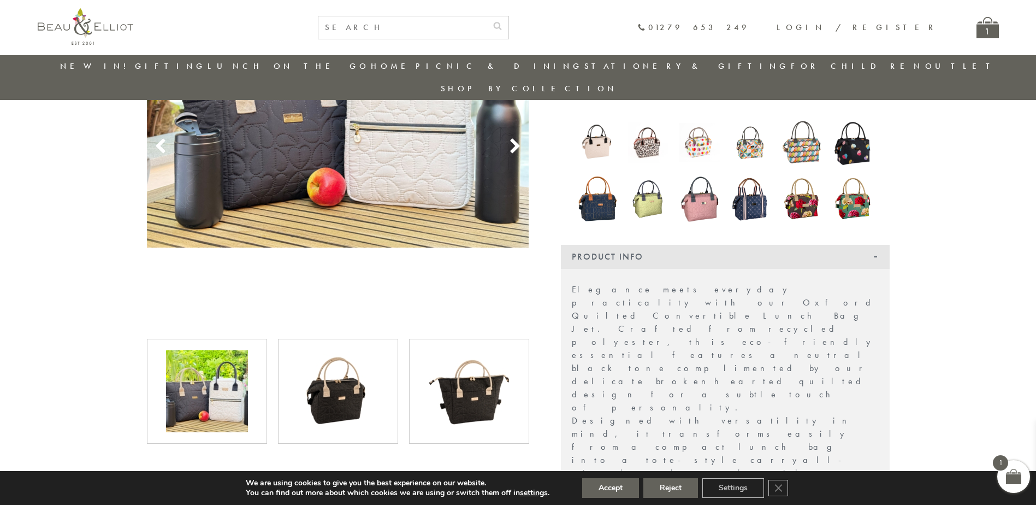
click at [330, 371] on img at bounding box center [338, 391] width 82 height 82
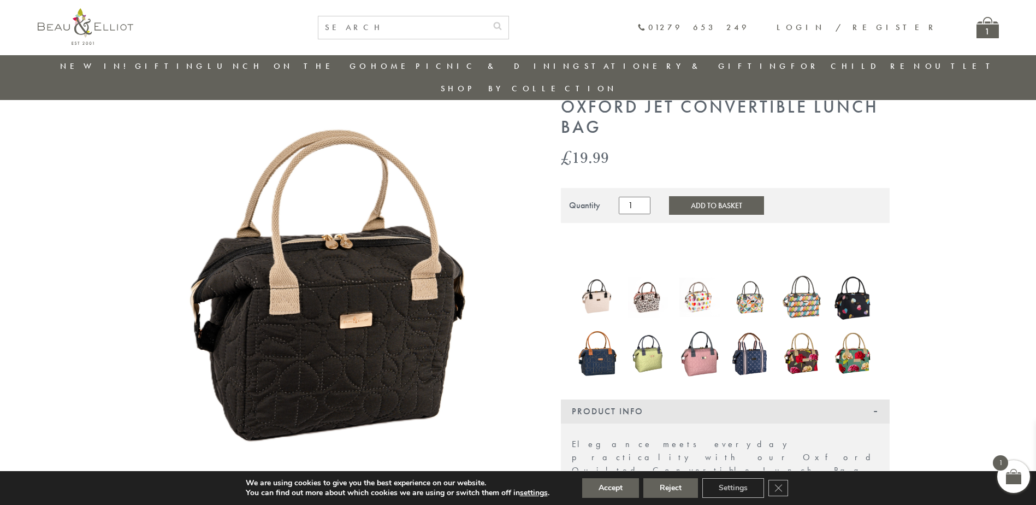
scroll to position [40, 0]
